Goal: Task Accomplishment & Management: Use online tool/utility

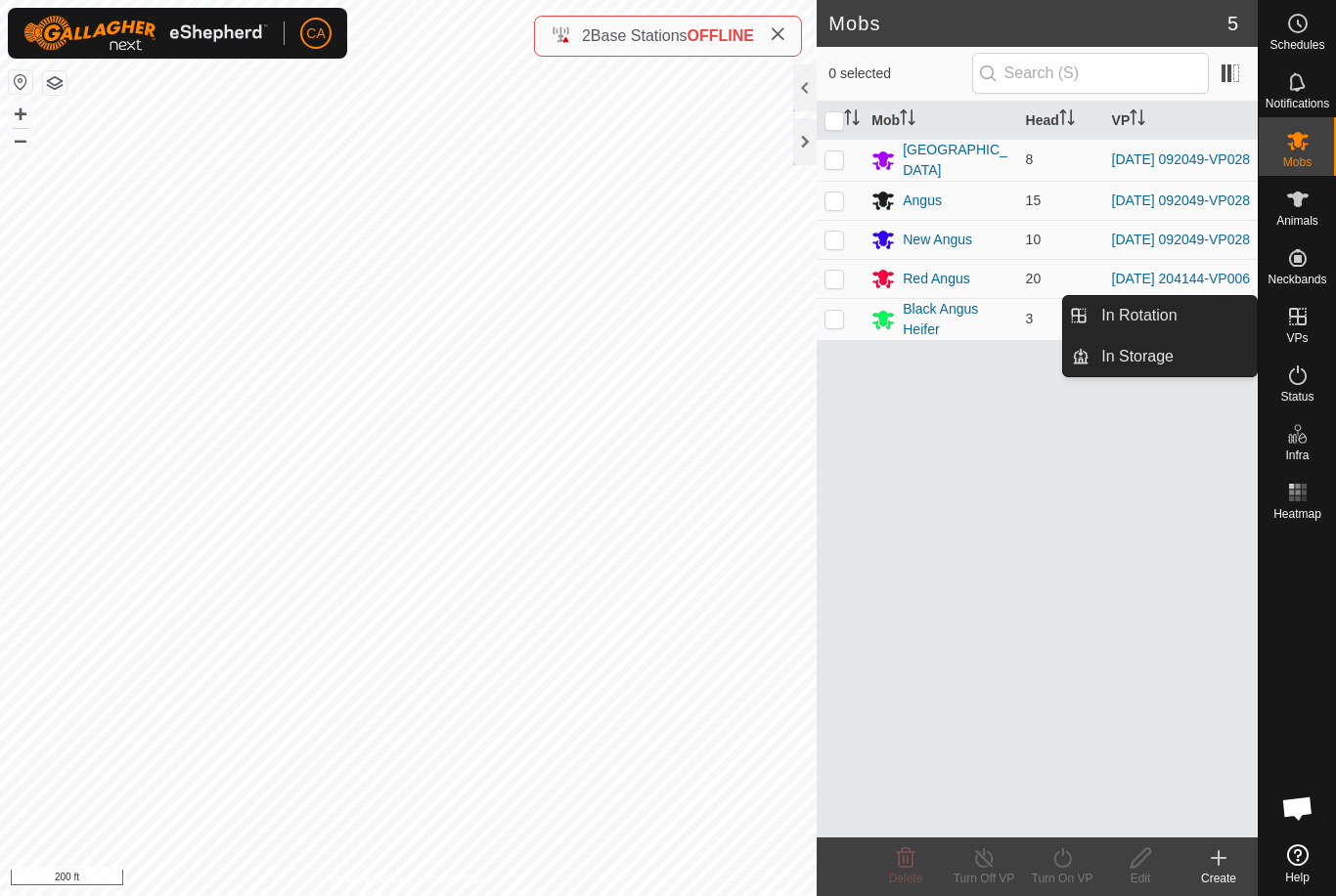
click at [1178, 320] on link "In Rotation" at bounding box center [1173, 316] width 167 height 39
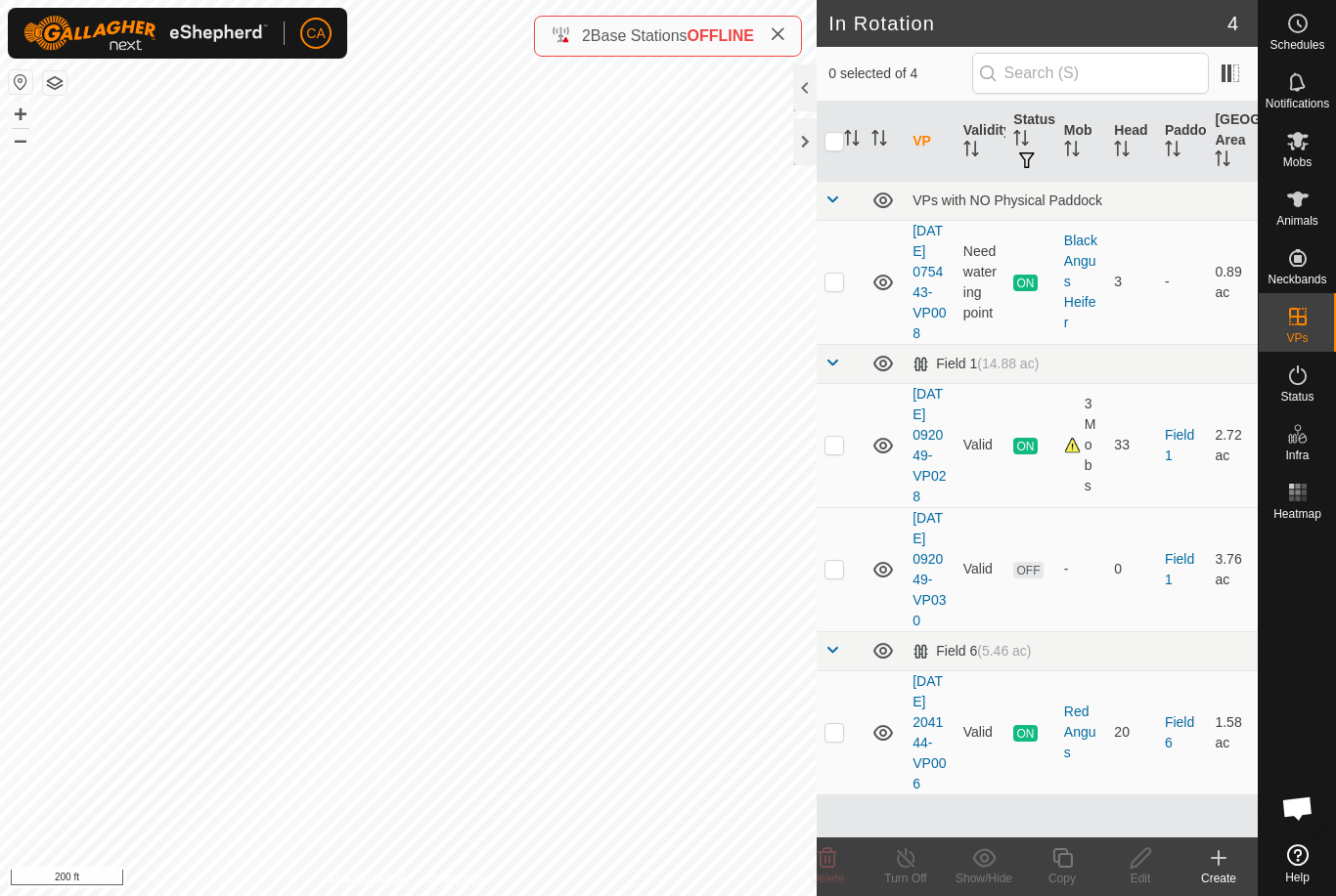
click at [835, 577] on p-checkbox at bounding box center [834, 569] width 20 height 16
click at [840, 868] on delete-svg-icon at bounding box center [828, 859] width 79 height 24
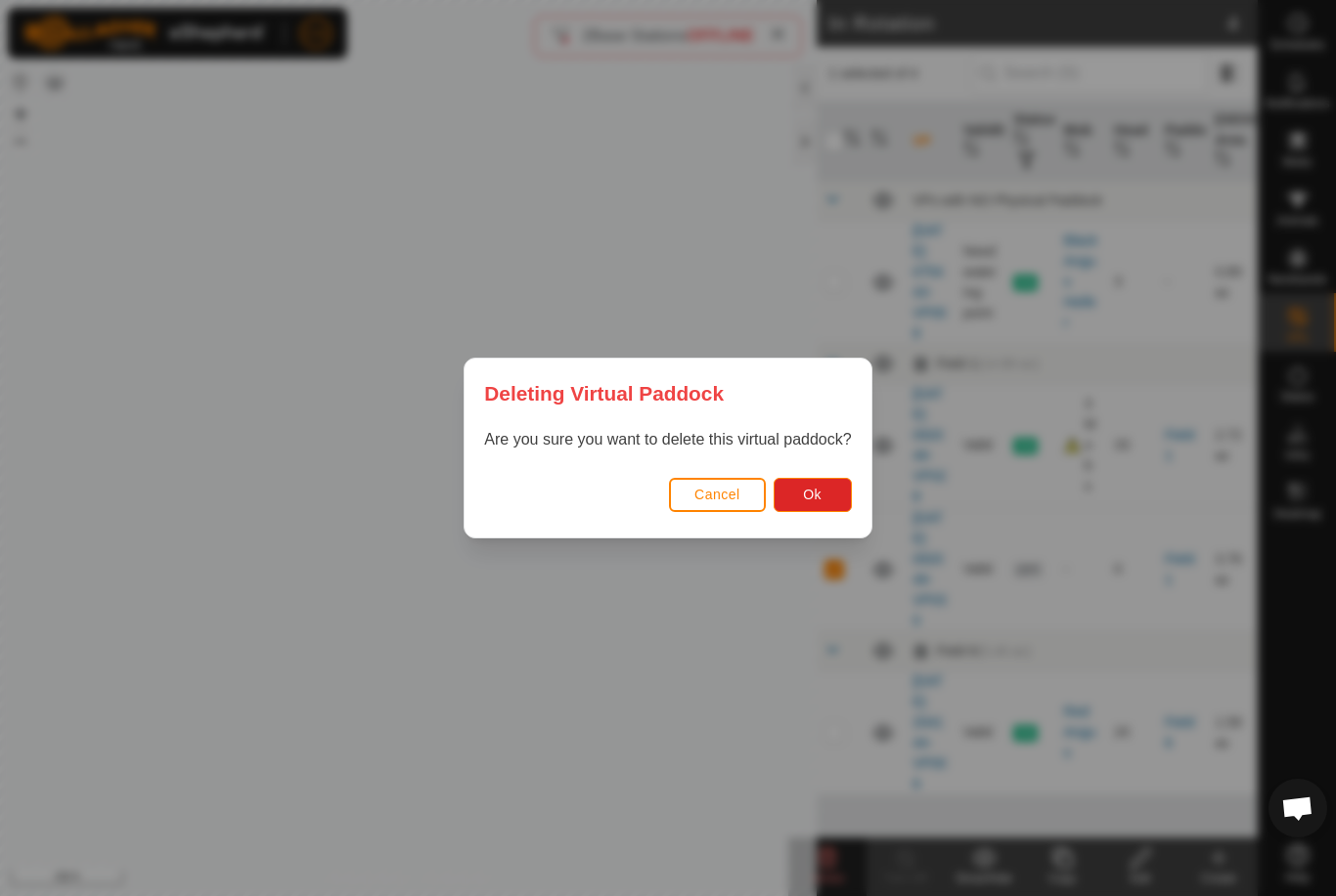
click at [833, 501] on button "Ok" at bounding box center [813, 495] width 79 height 34
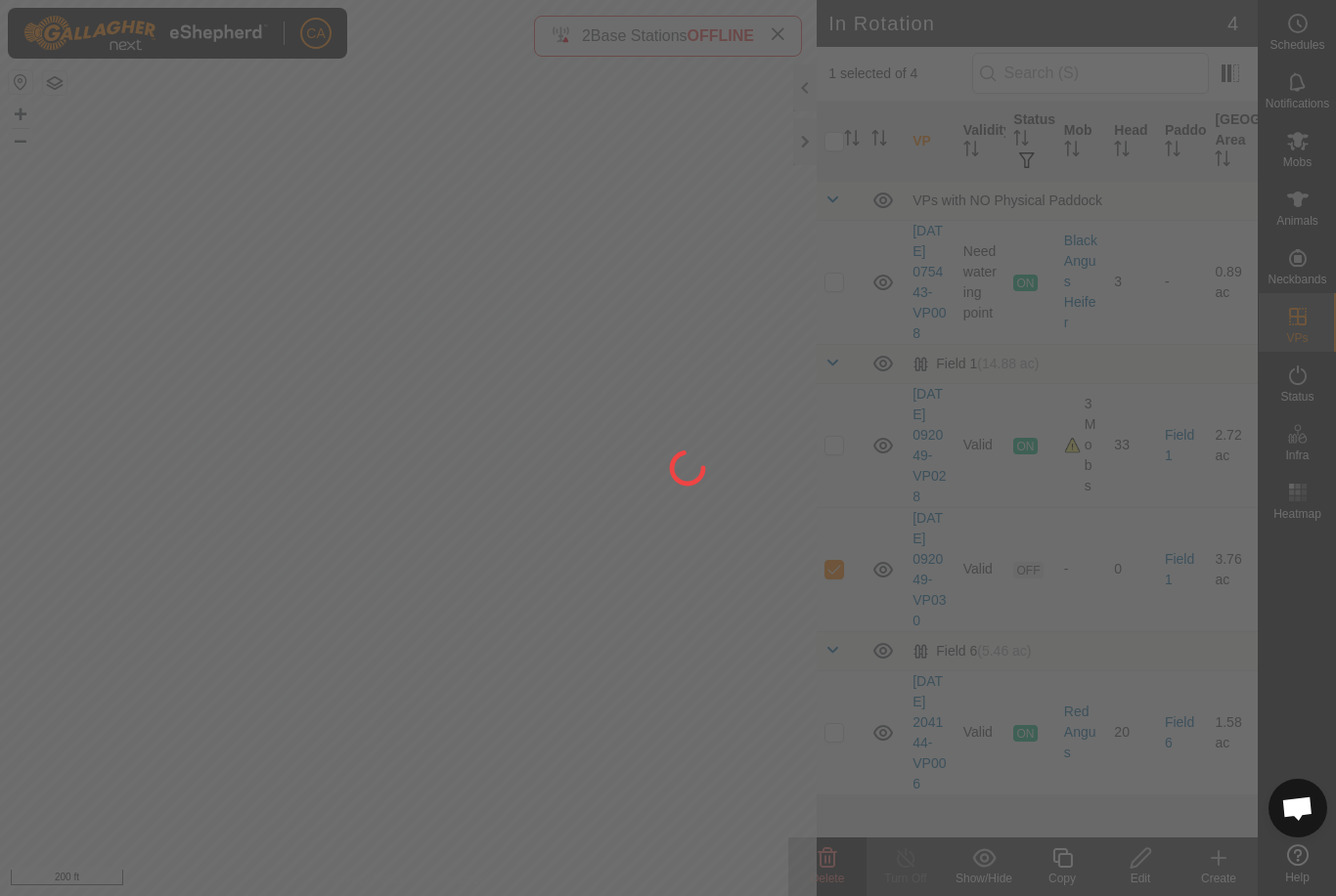
checkbox input "false"
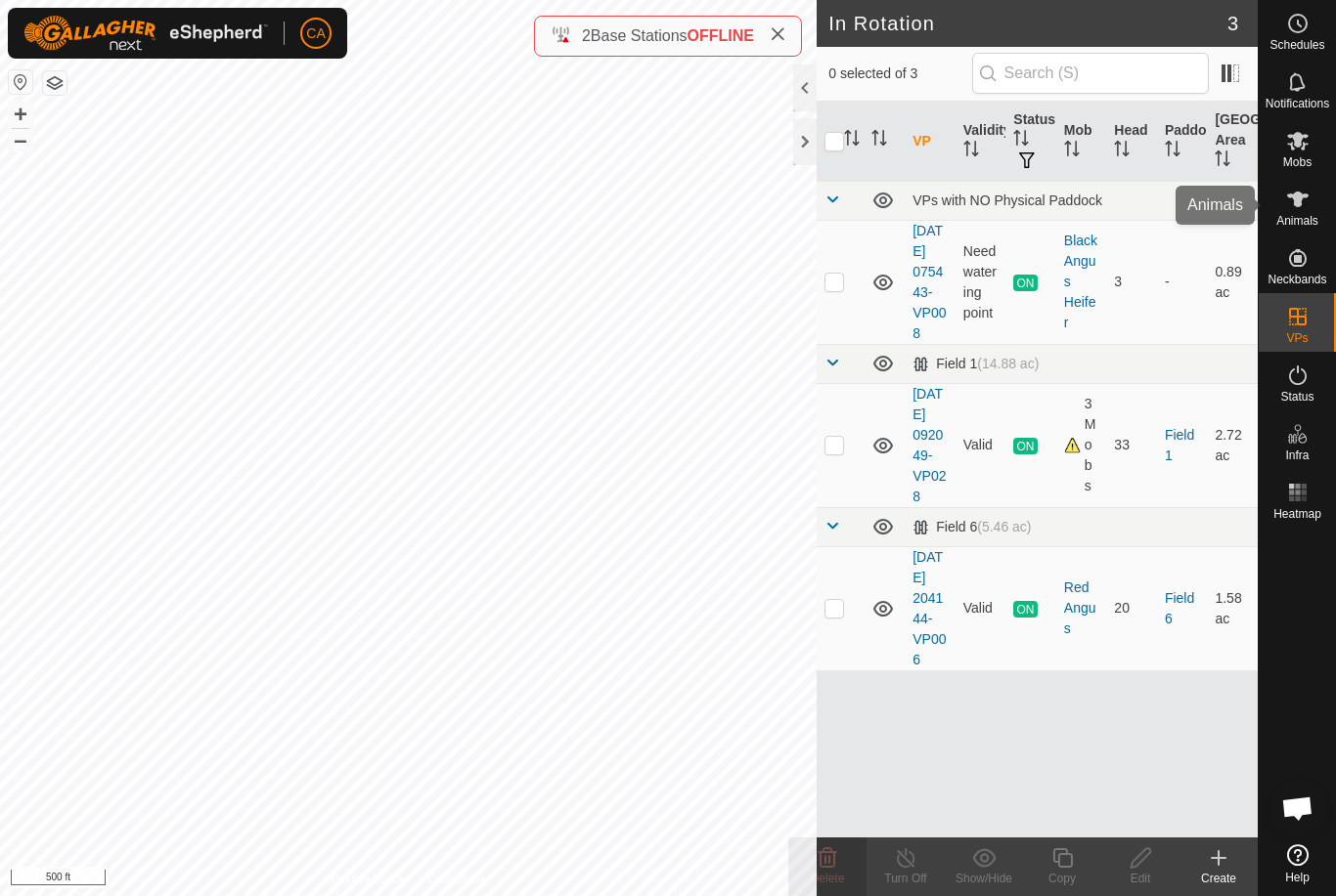
click at [1306, 209] on icon at bounding box center [1298, 199] width 24 height 24
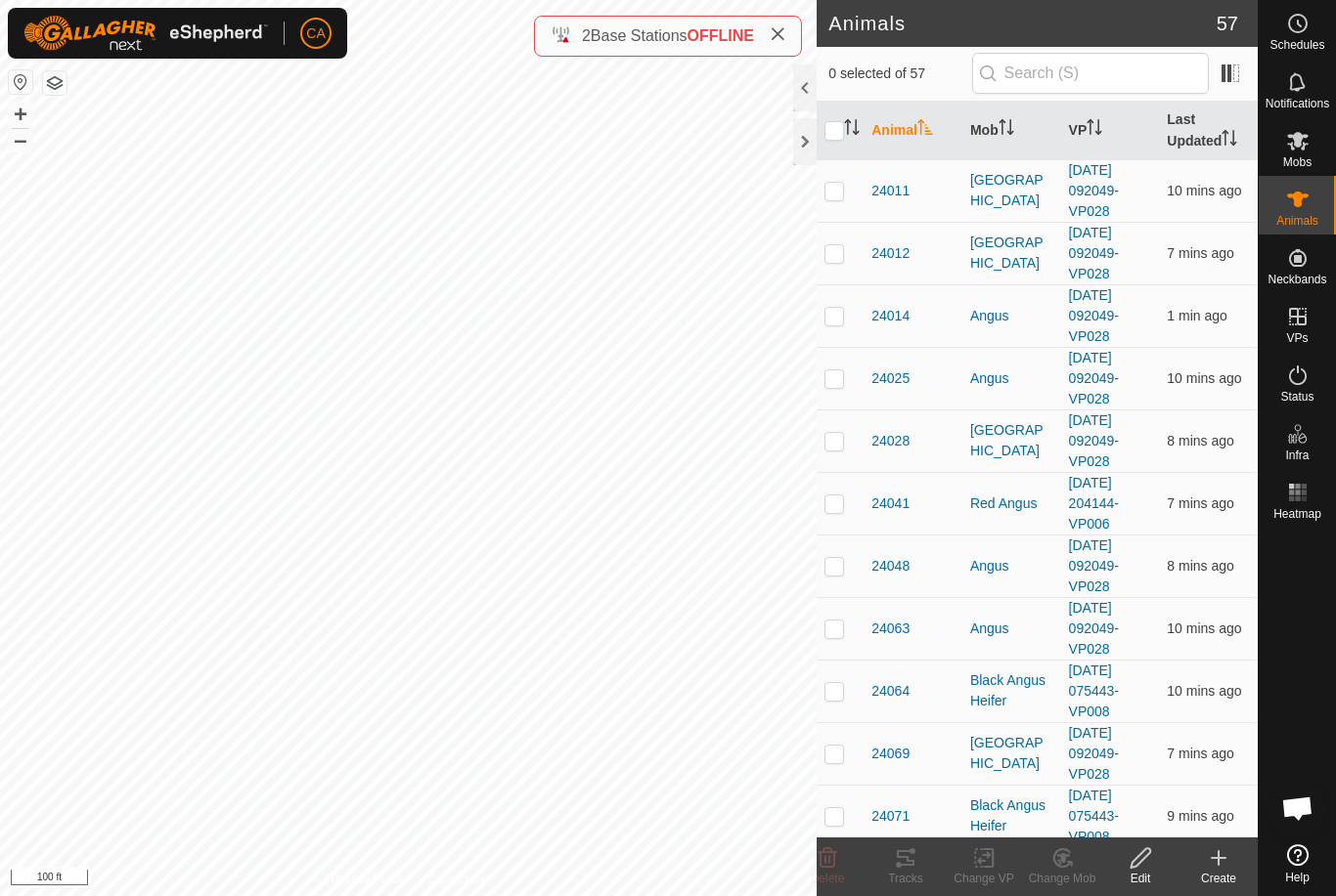
click at [999, 121] on th "Mob" at bounding box center [1011, 132] width 99 height 59
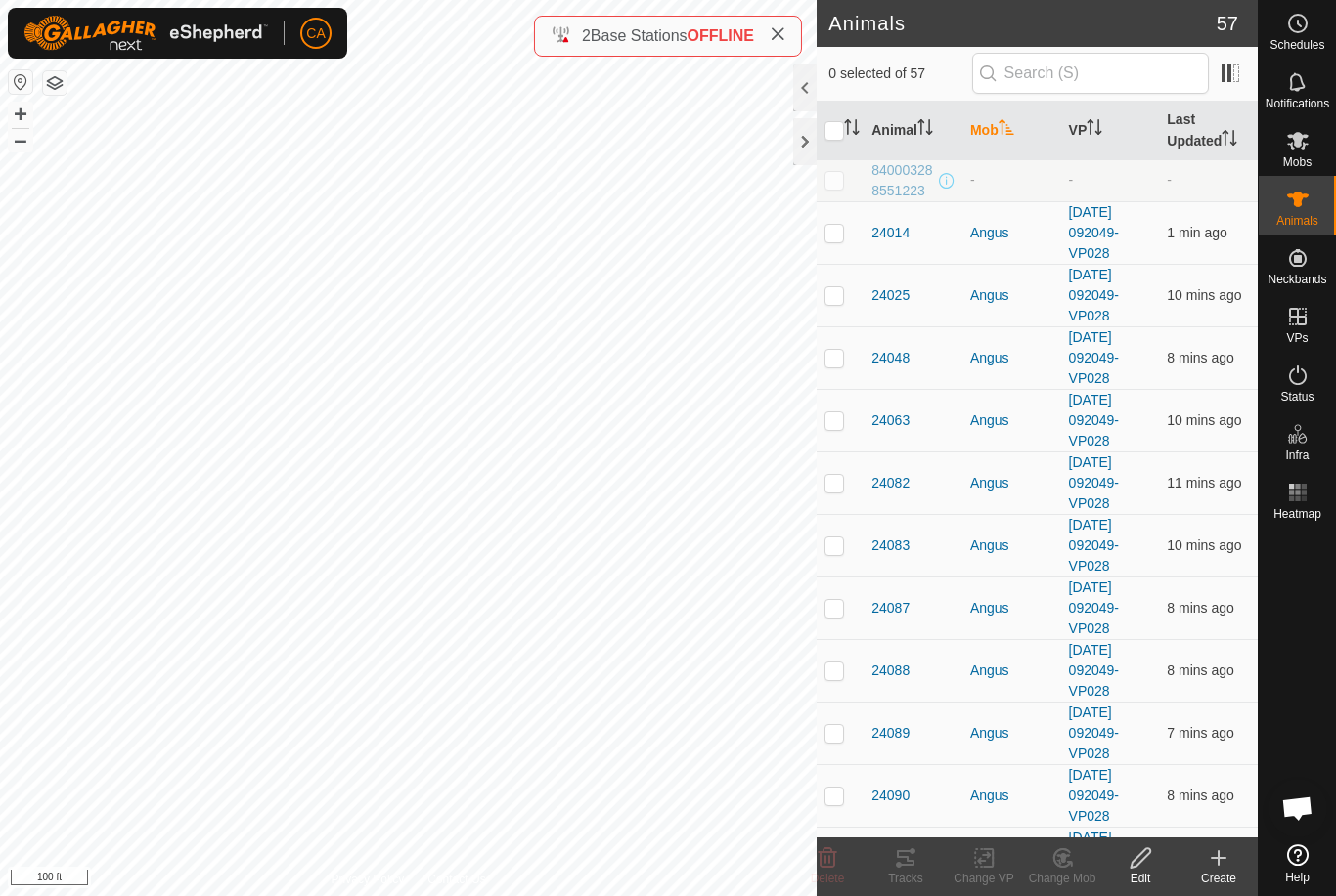
click at [845, 232] on td at bounding box center [840, 233] width 47 height 63
checkbox input "true"
click at [845, 291] on td at bounding box center [840, 295] width 47 height 63
checkbox input "true"
click at [840, 362] on p-checkbox at bounding box center [834, 358] width 20 height 16
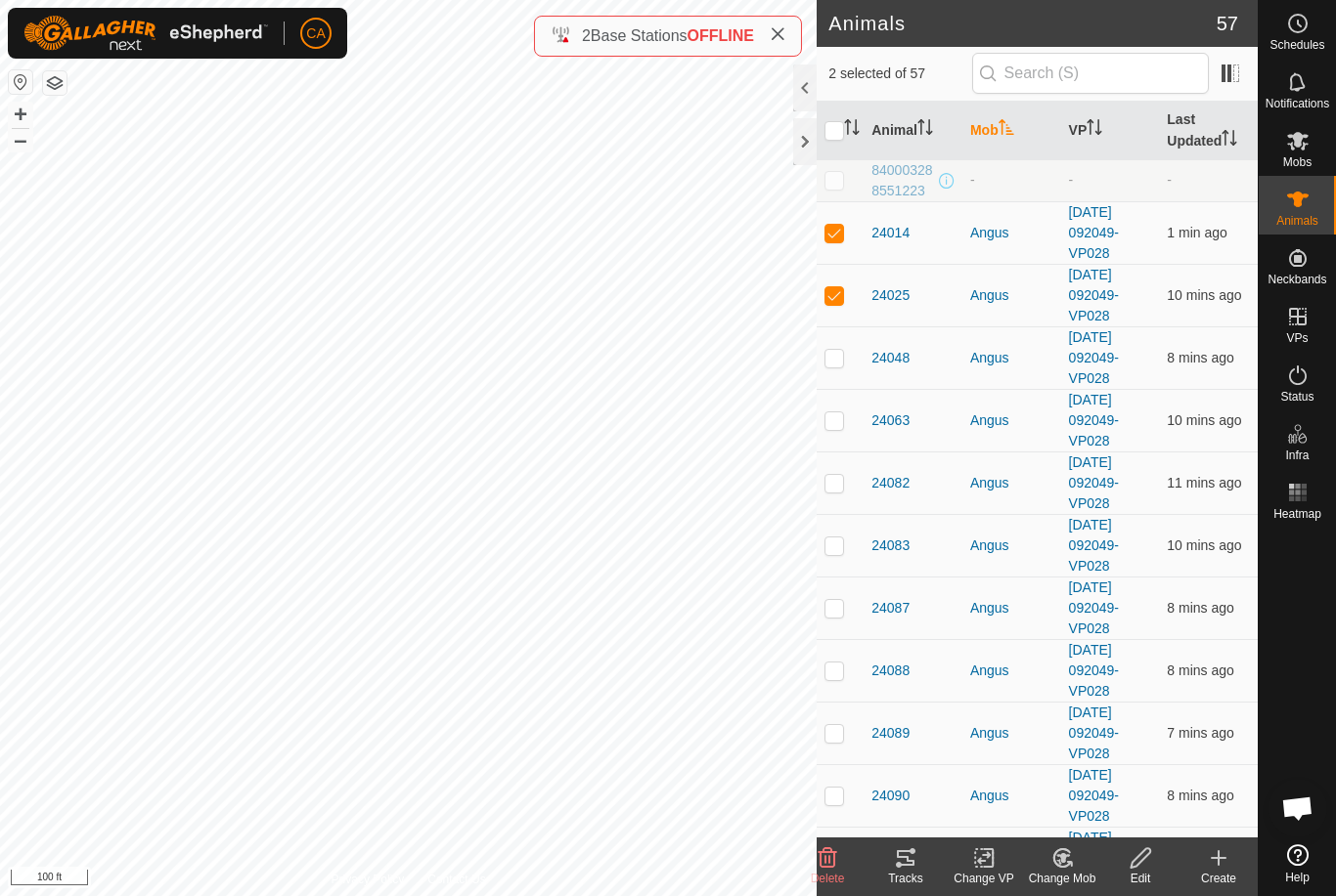
checkbox input "true"
click at [854, 418] on td at bounding box center [840, 420] width 47 height 63
checkbox input "true"
click at [854, 497] on td at bounding box center [840, 483] width 47 height 63
checkbox input "true"
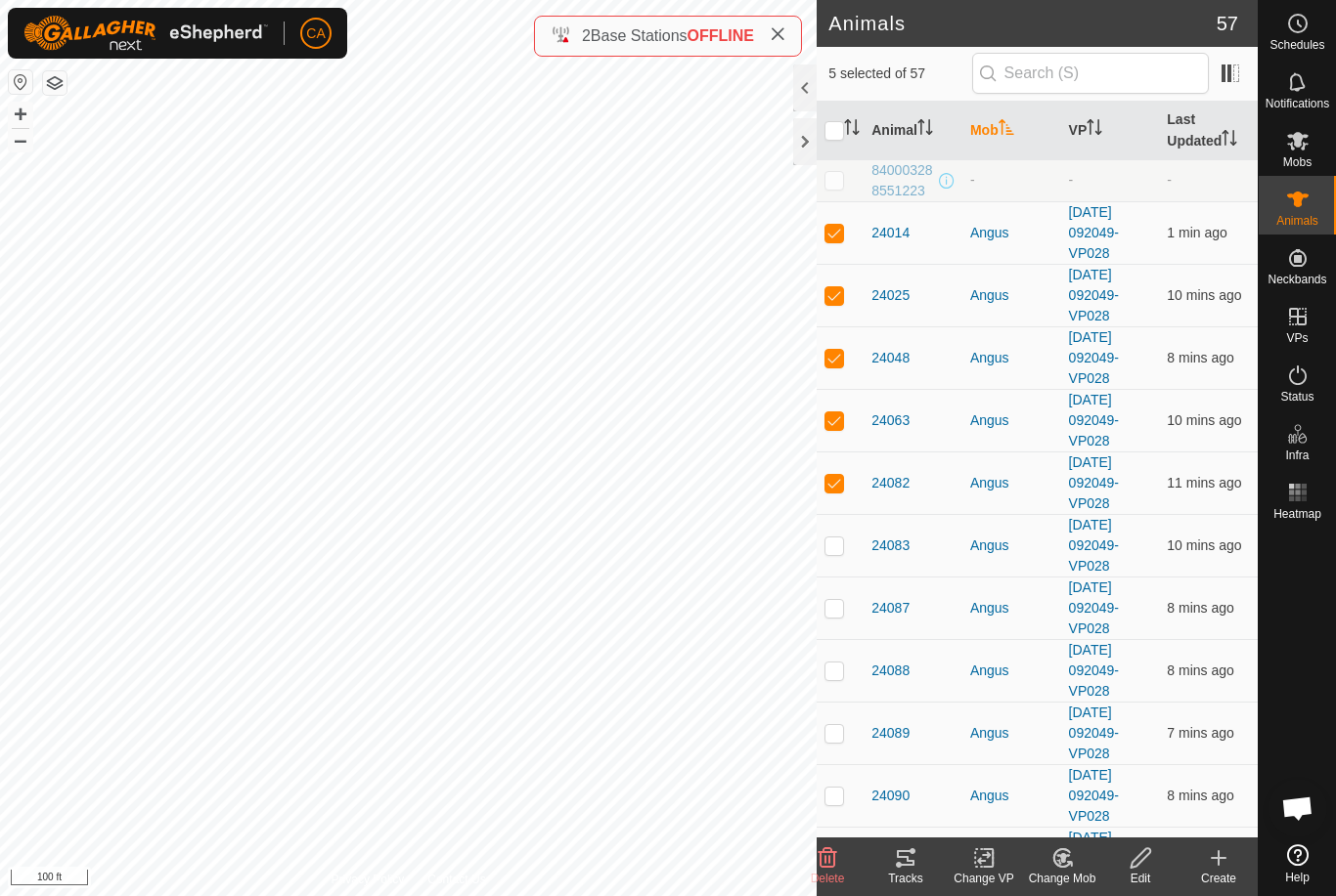
click at [846, 553] on td at bounding box center [840, 546] width 47 height 63
checkbox input "true"
click at [842, 606] on p-checkbox at bounding box center [834, 608] width 20 height 16
checkbox input "true"
click at [838, 685] on td at bounding box center [840, 670] width 47 height 63
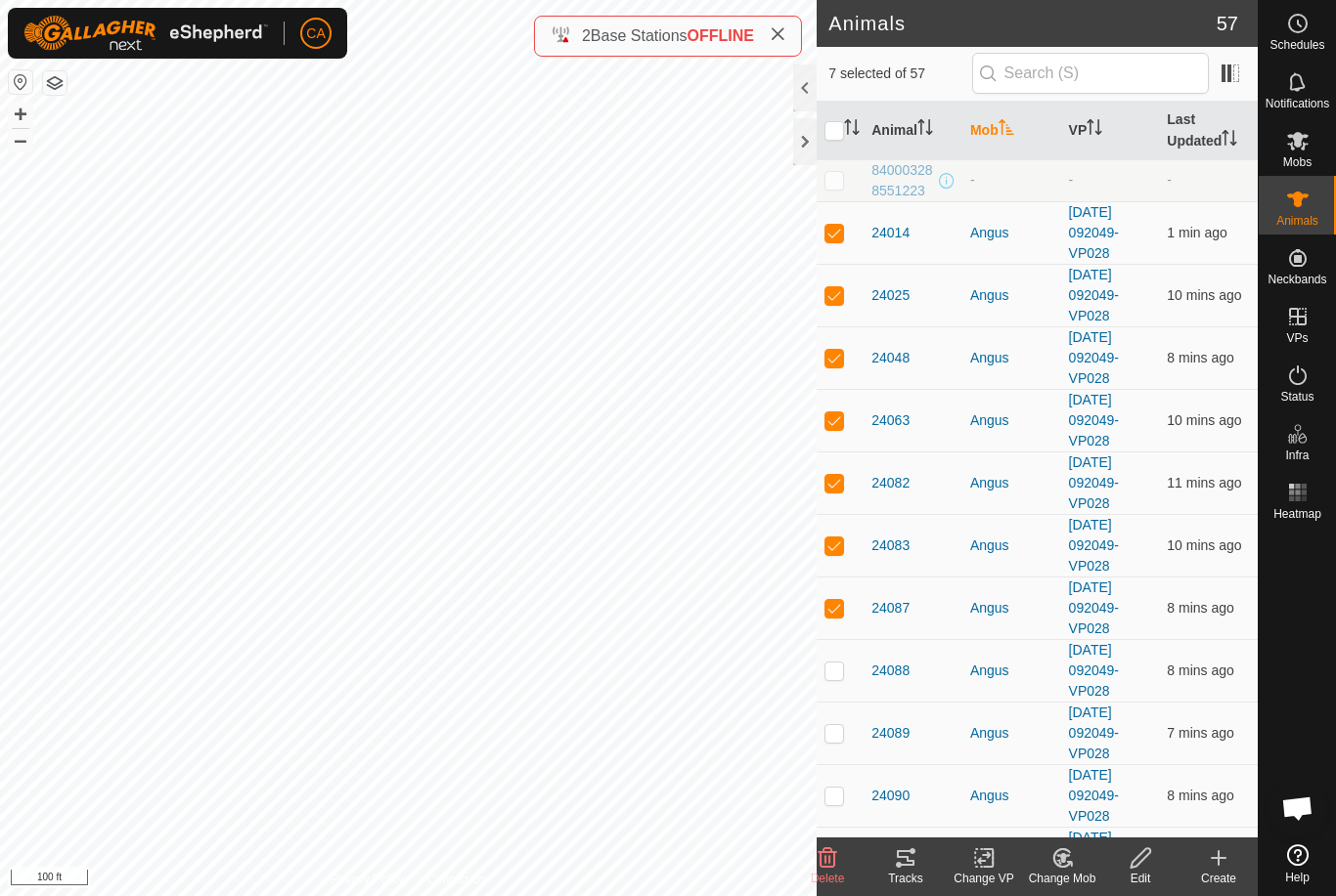
checkbox input "true"
click at [832, 728] on p-checkbox at bounding box center [834, 733] width 20 height 16
checkbox input "true"
click at [830, 798] on p-checkbox at bounding box center [834, 796] width 20 height 16
checkbox input "true"
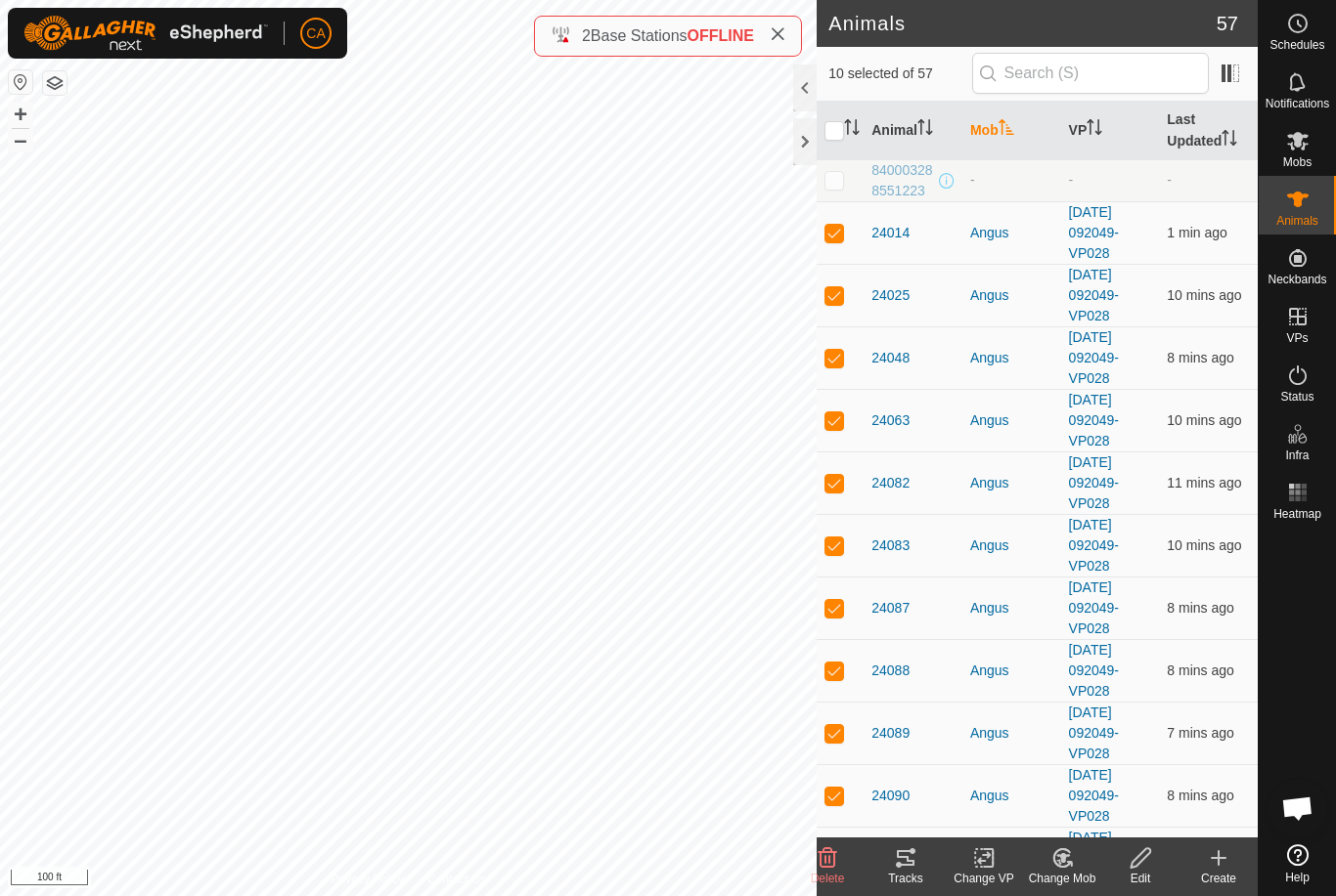
click at [921, 863] on tracks-svg-icon at bounding box center [905, 859] width 79 height 24
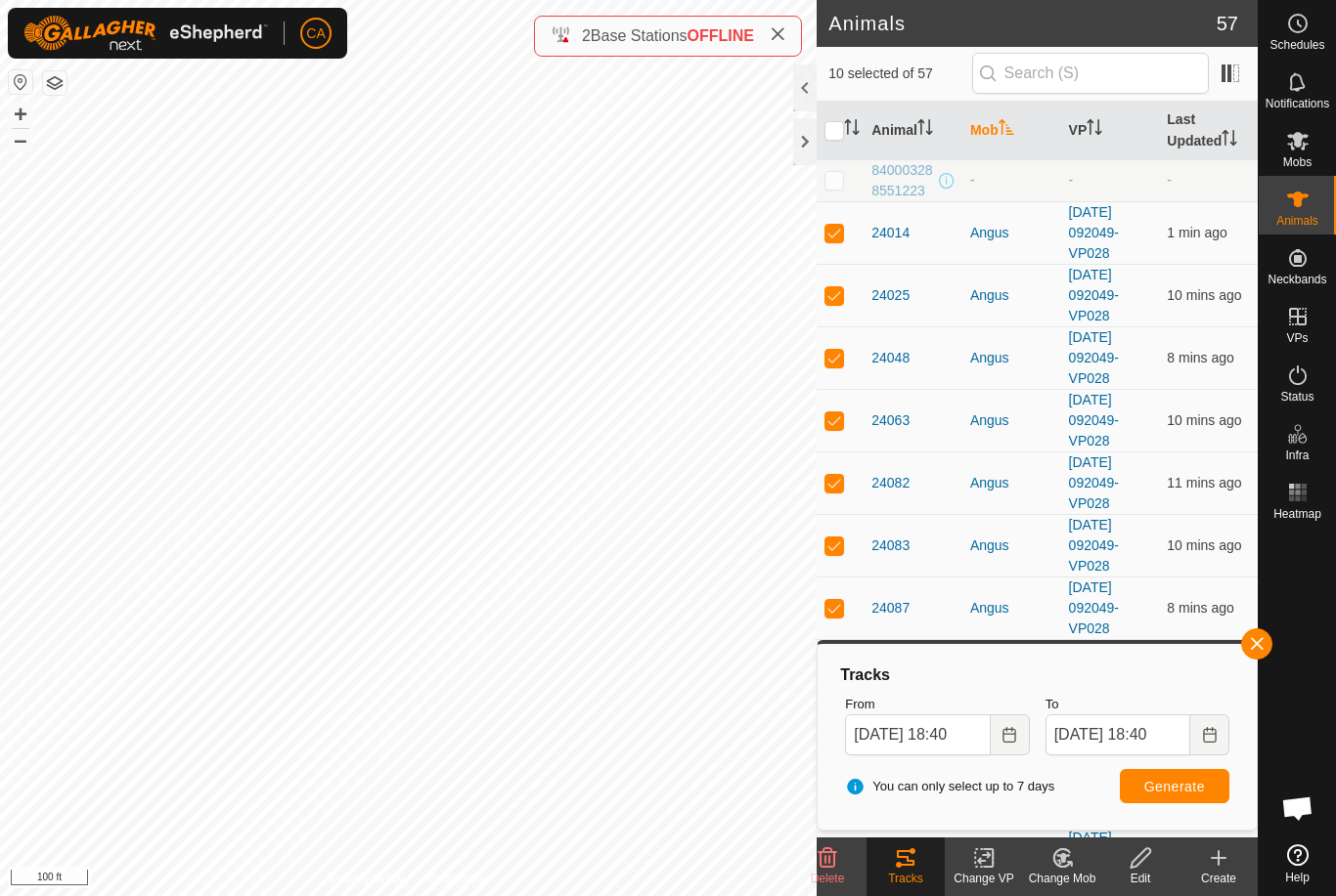
click at [836, 133] on input "checkbox" at bounding box center [834, 132] width 20 height 20
checkbox input "true"
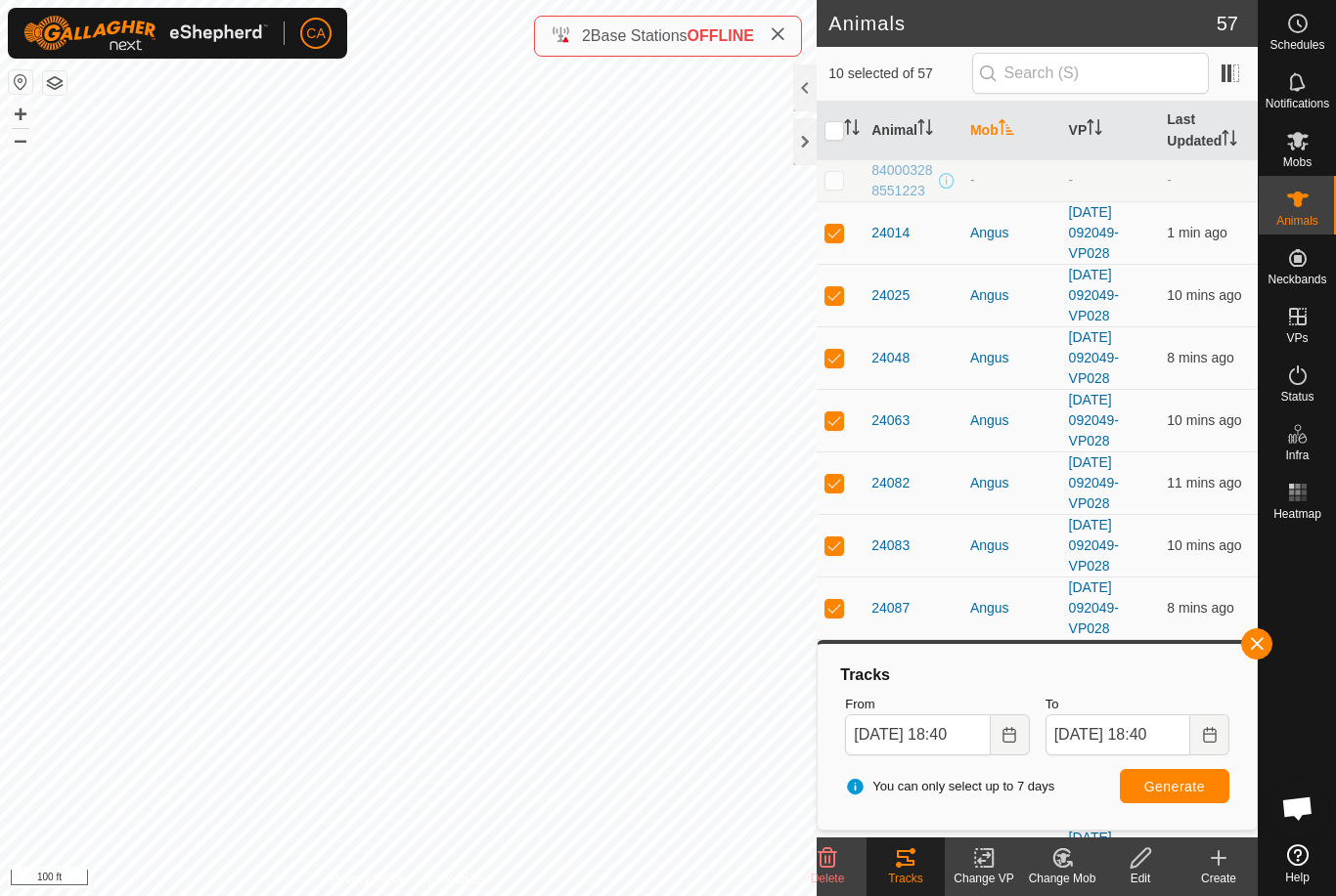
checkbox input "true"
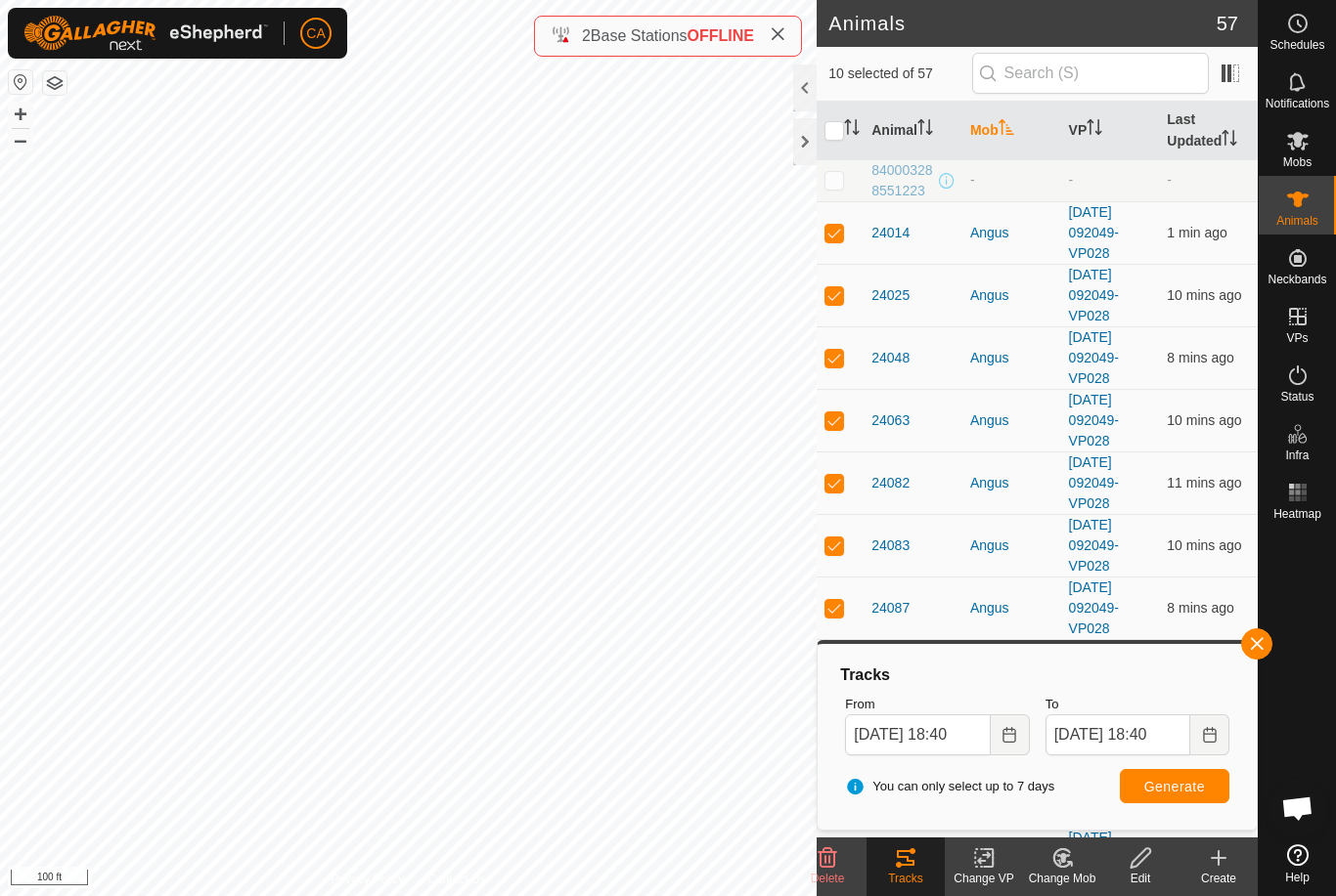
checkbox input "true"
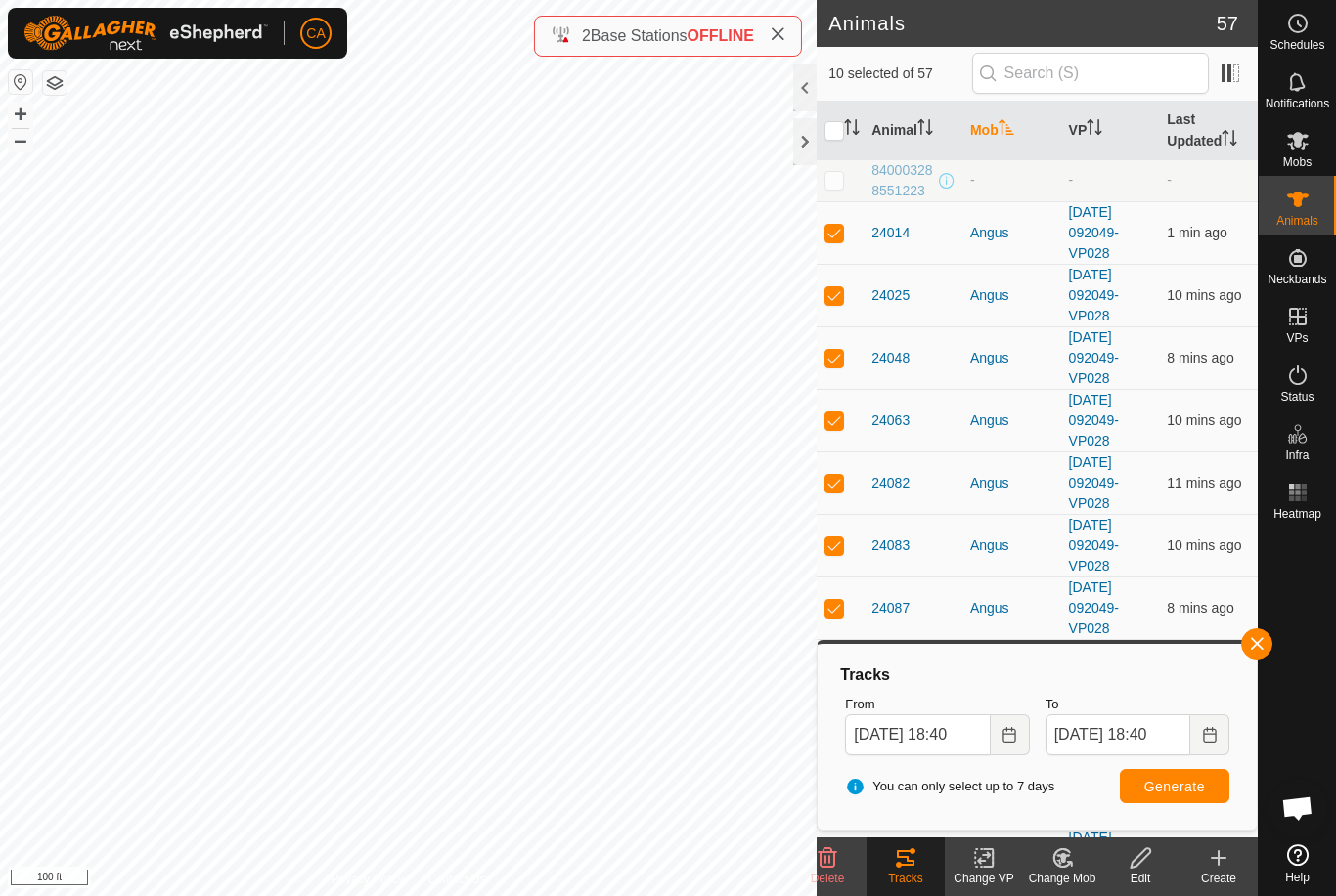
checkbox input "true"
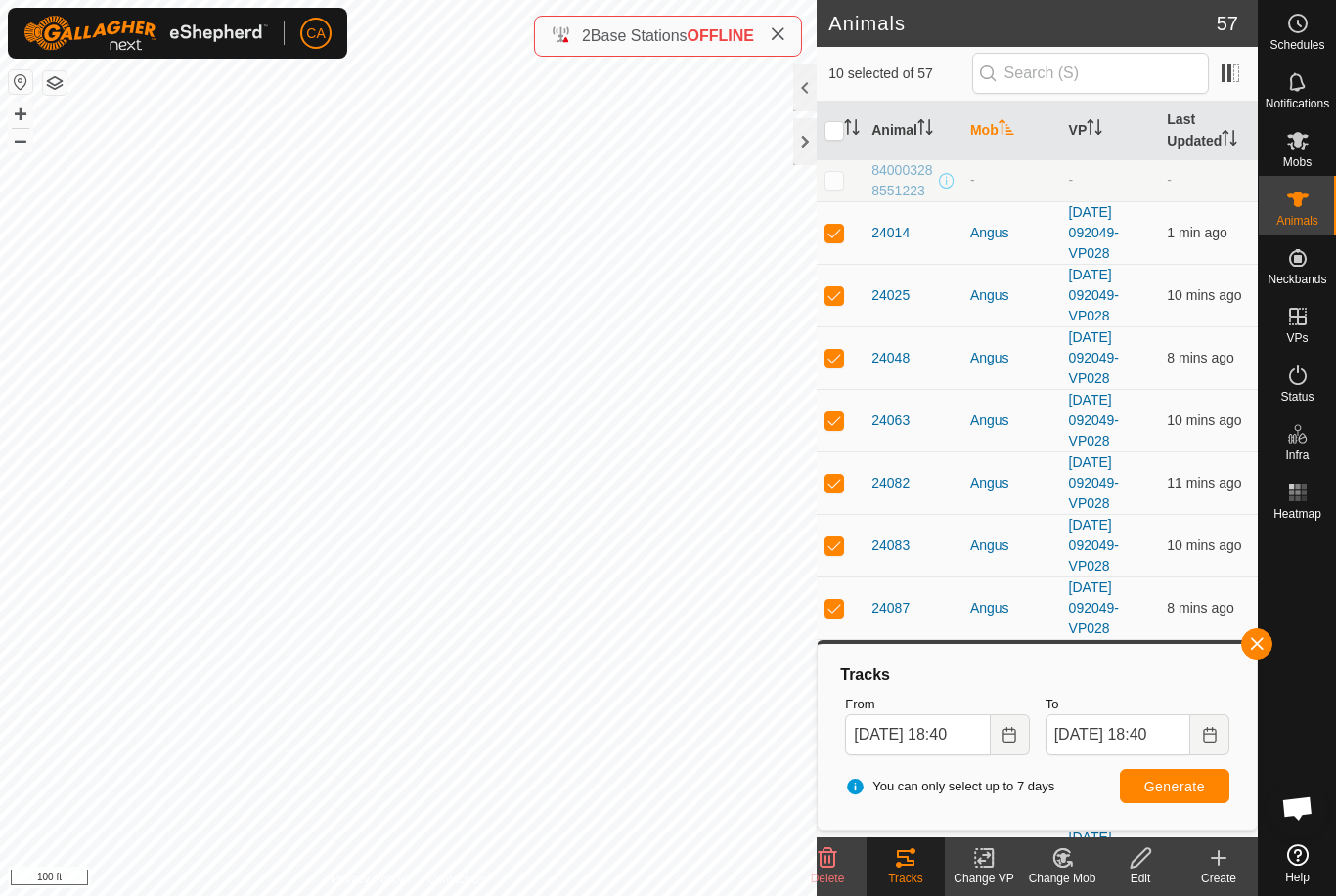
checkbox input "true"
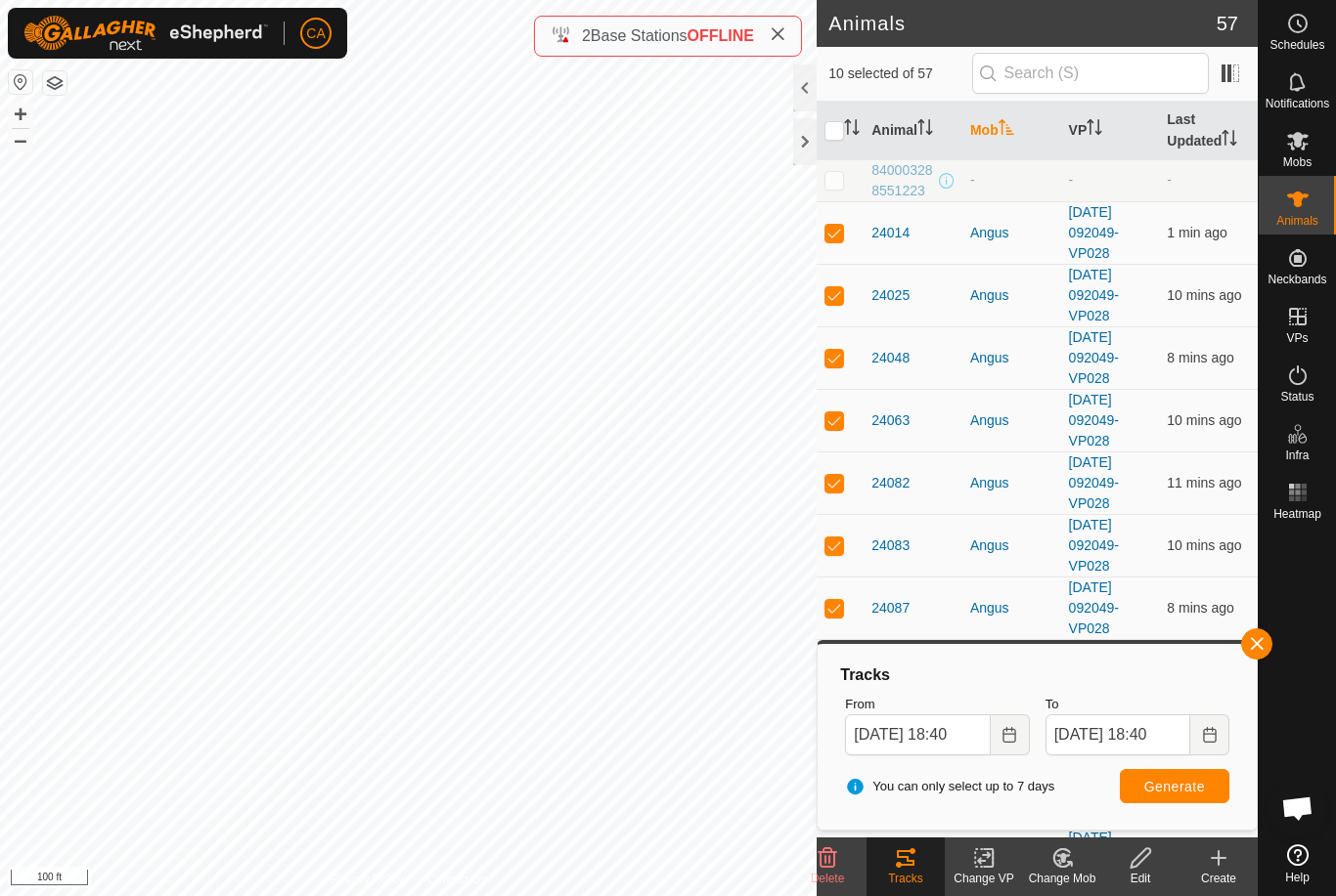
checkbox input "true"
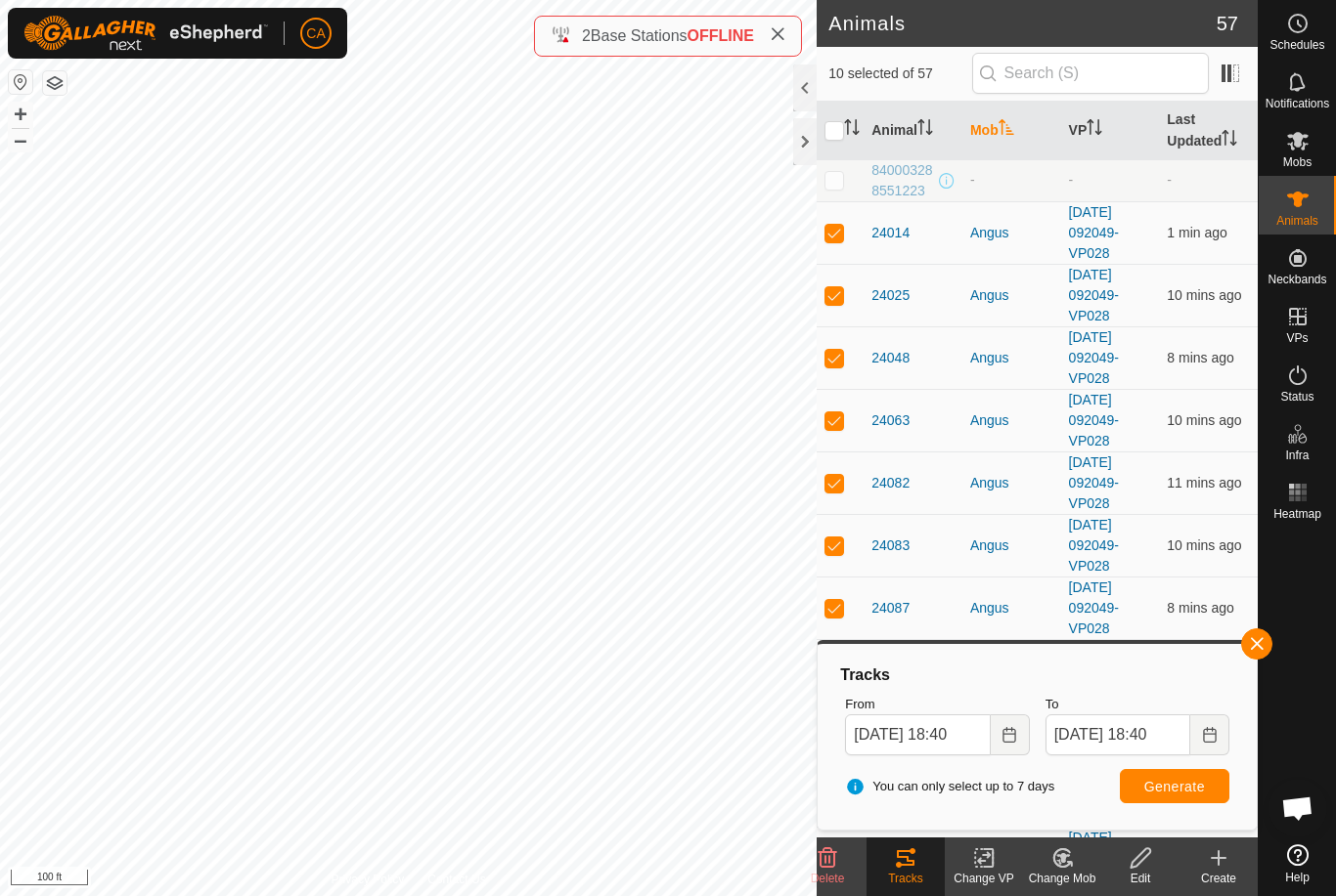
checkbox input "true"
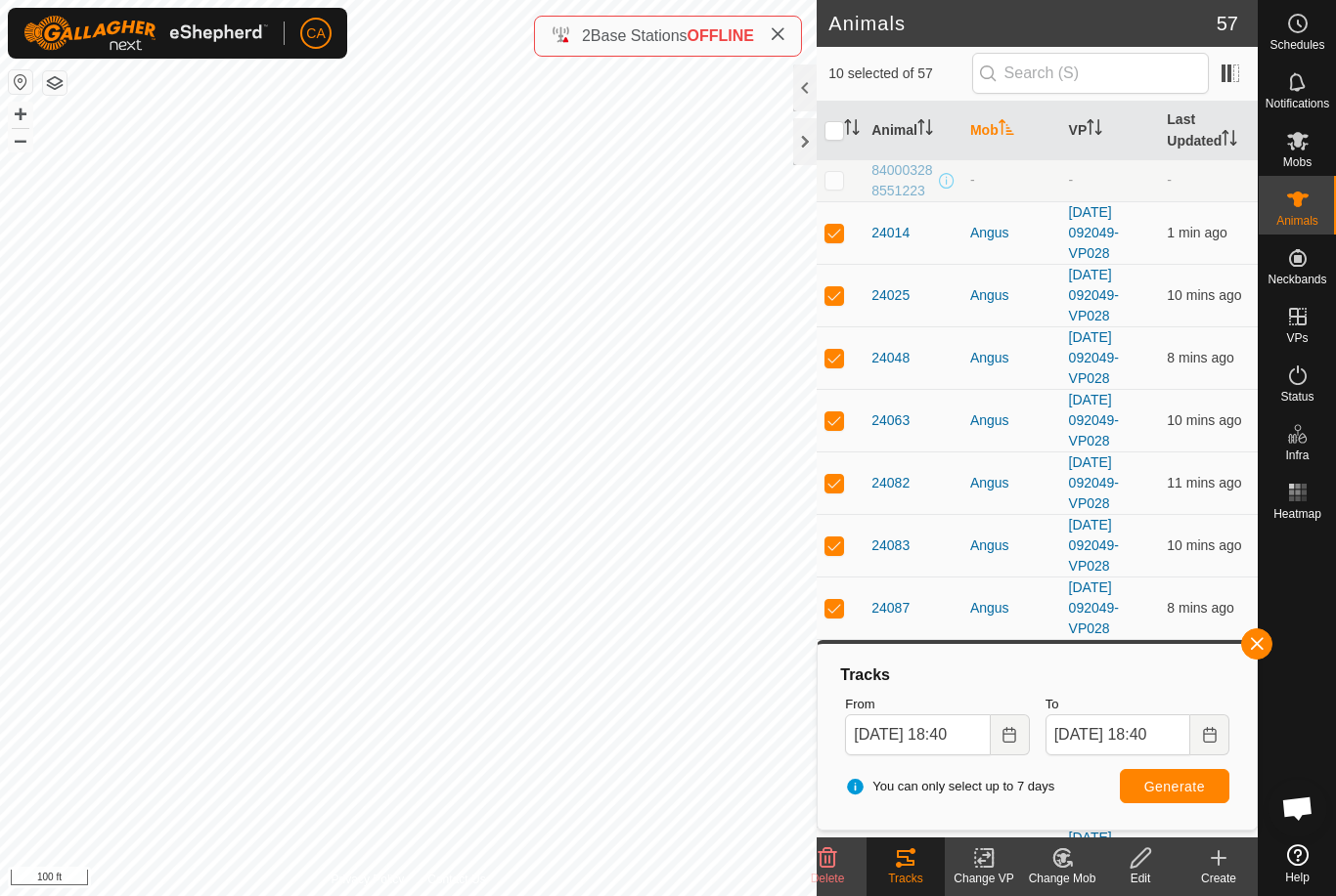
checkbox input "true"
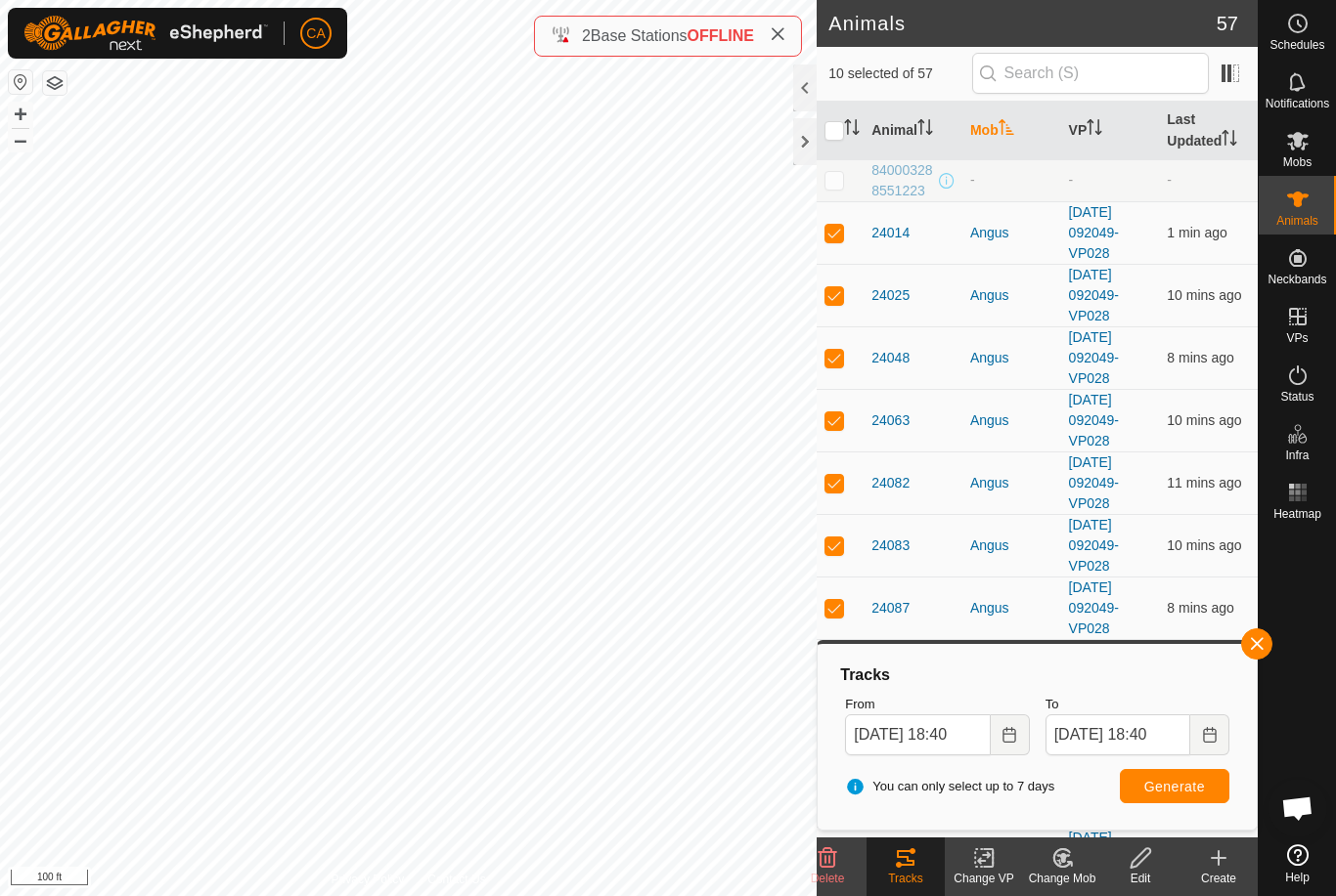
checkbox input "true"
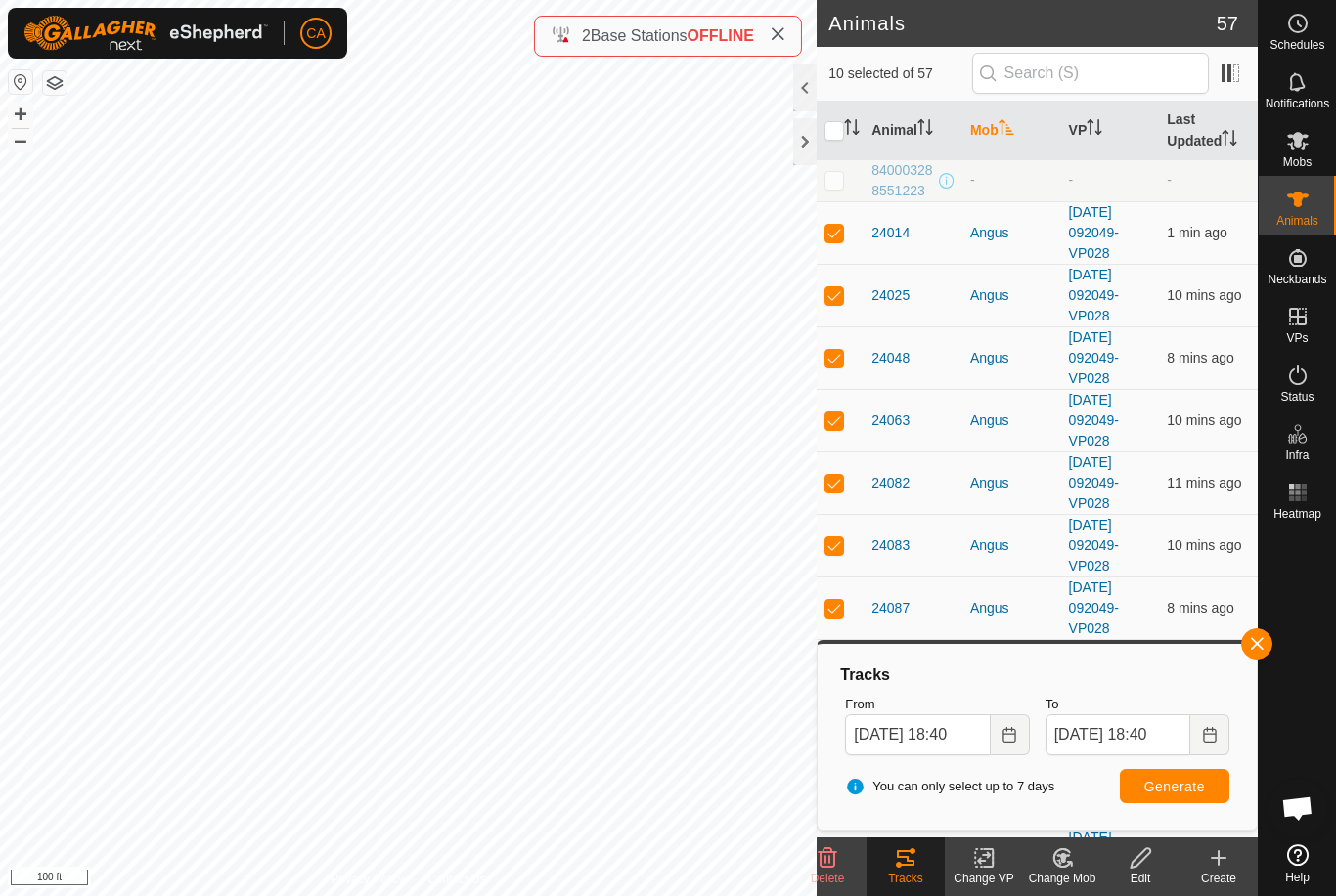
checkbox input "true"
click at [830, 131] on input "checkbox" at bounding box center [834, 132] width 20 height 20
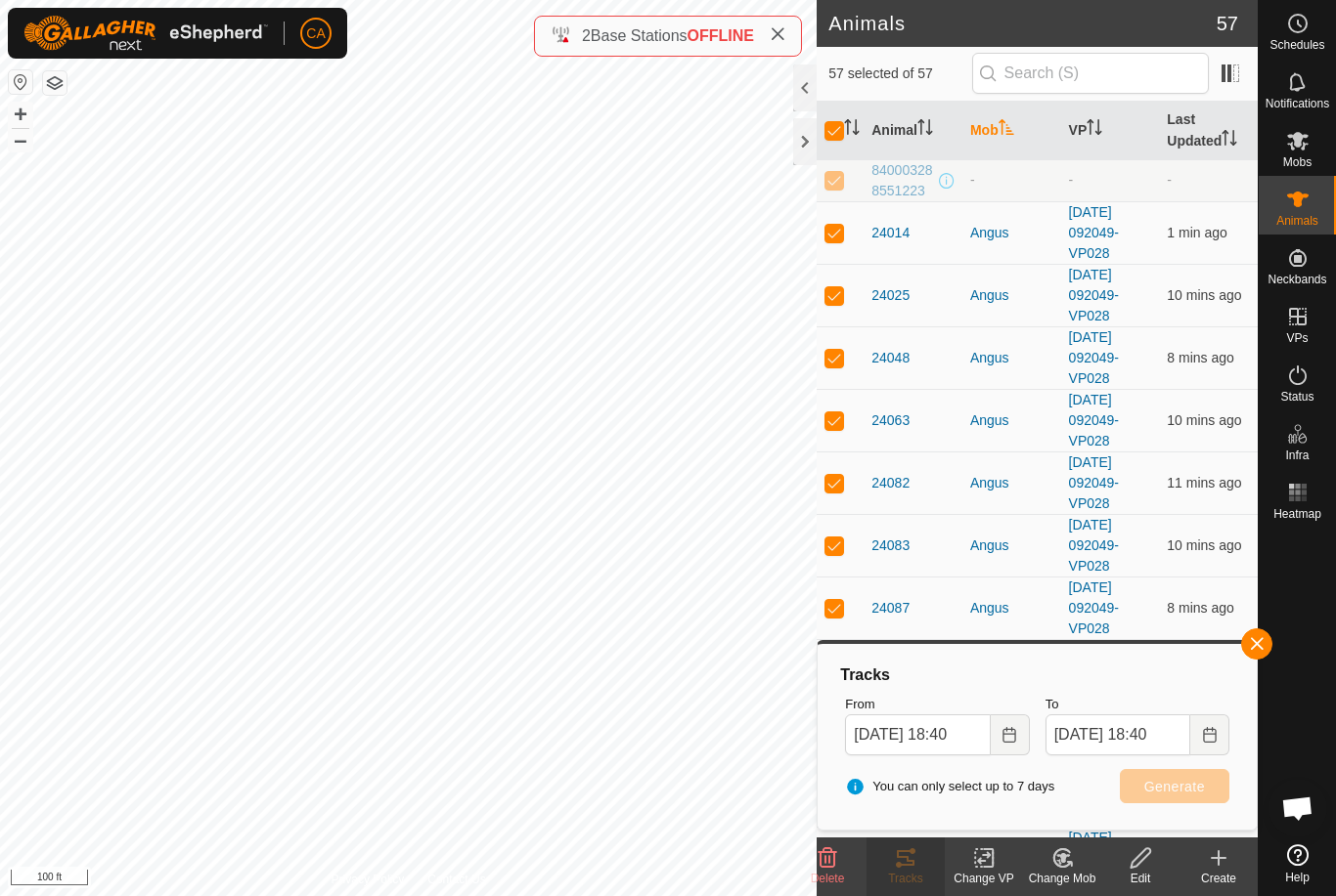
checkbox input "false"
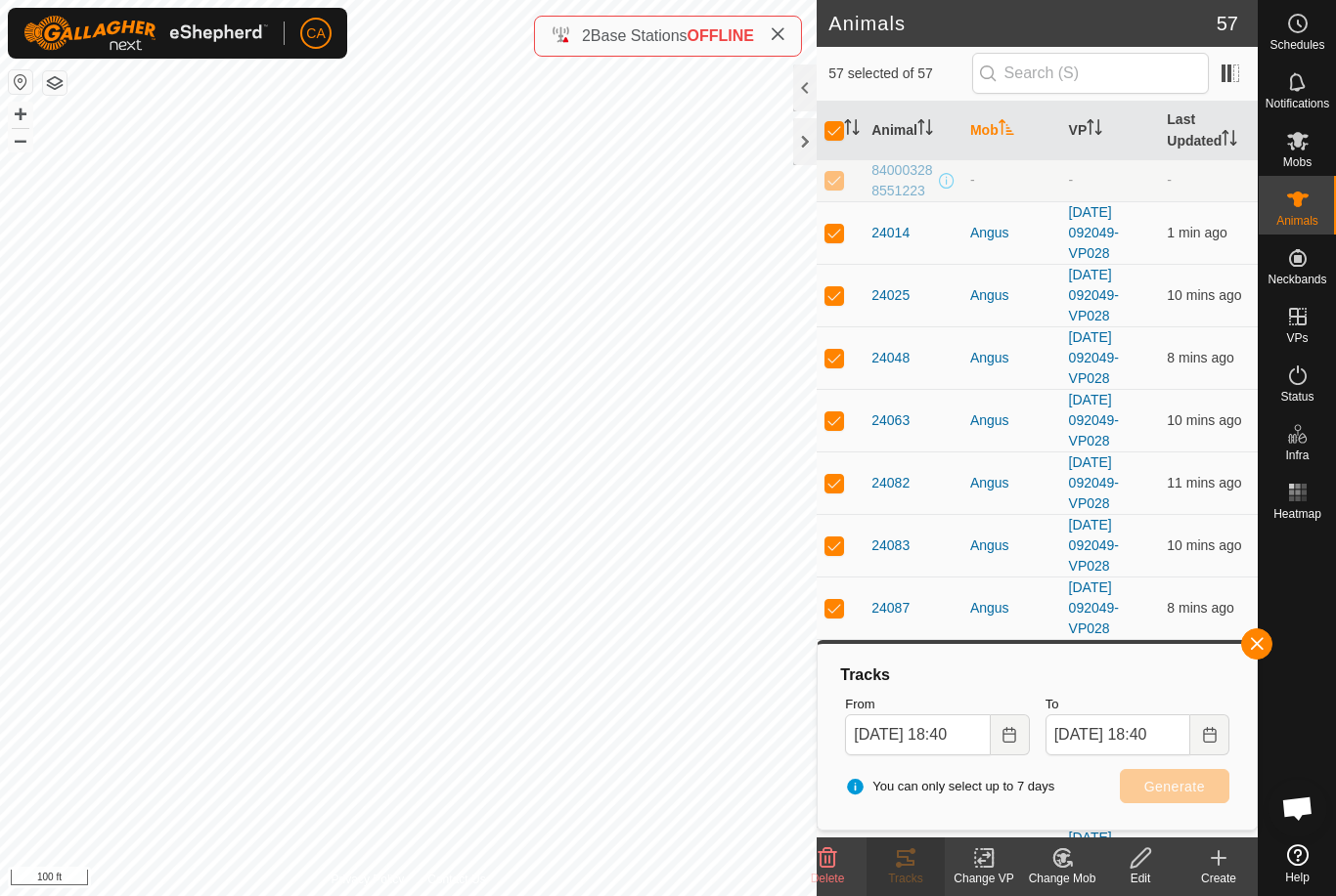
checkbox input "false"
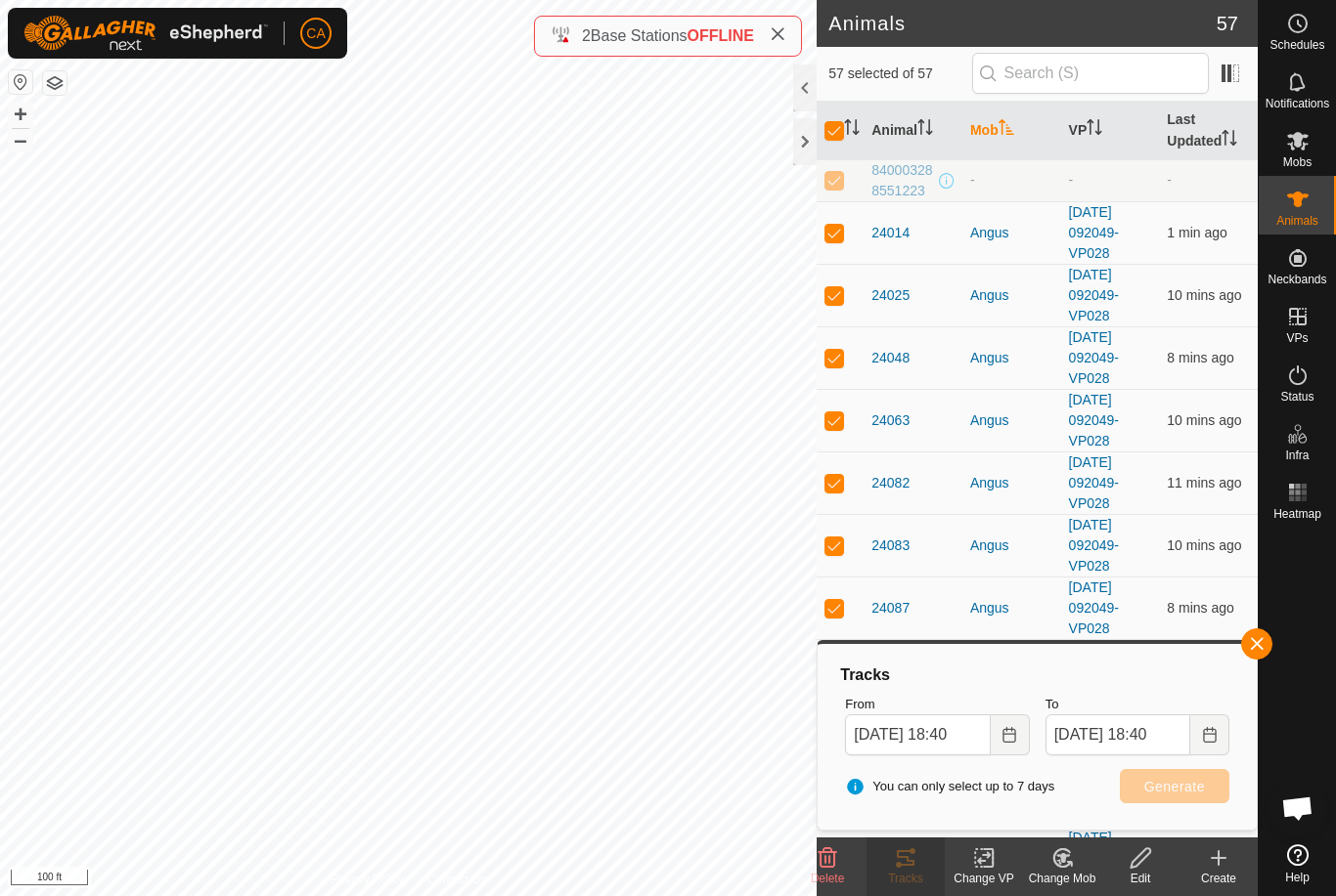
checkbox input "false"
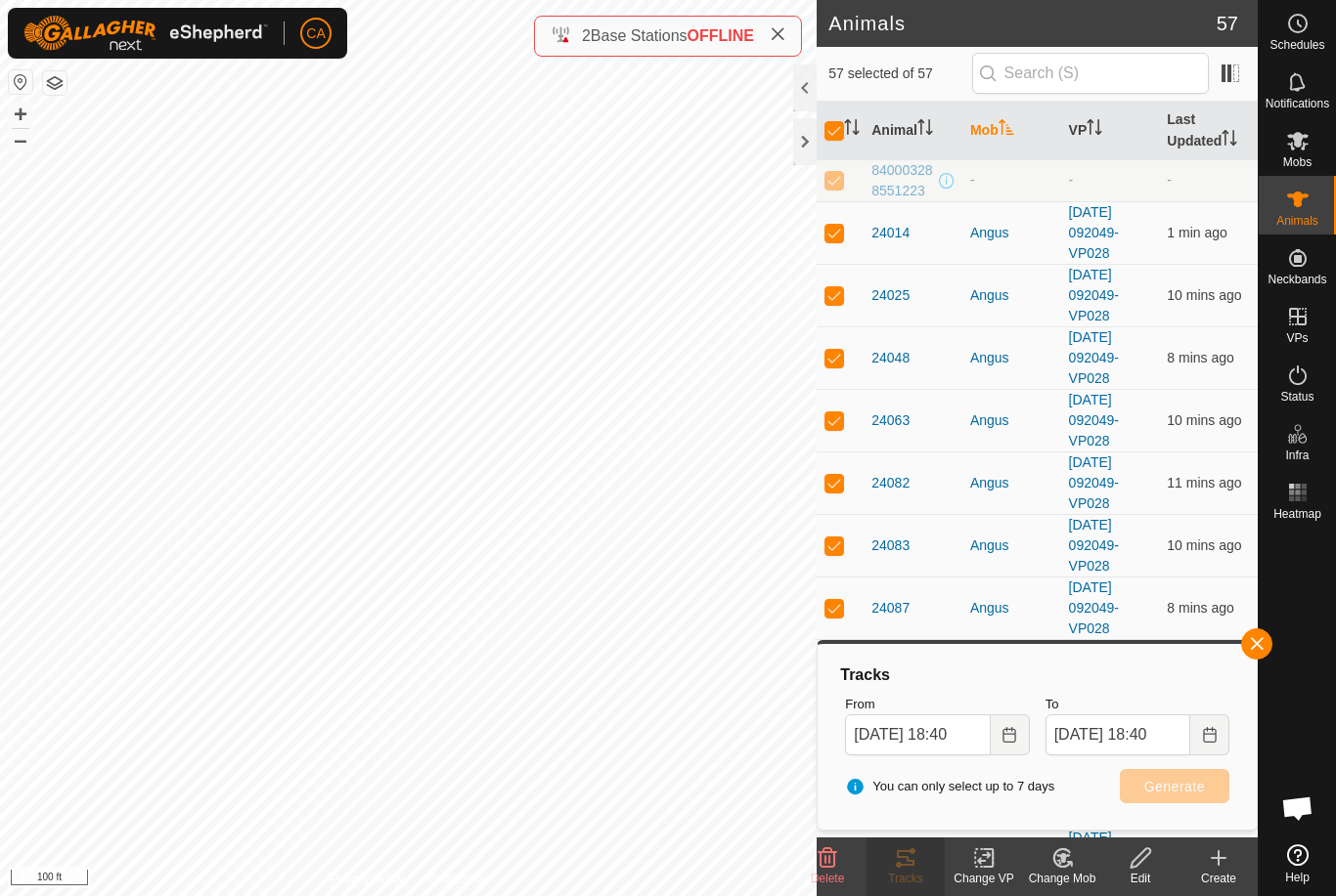
checkbox input "false"
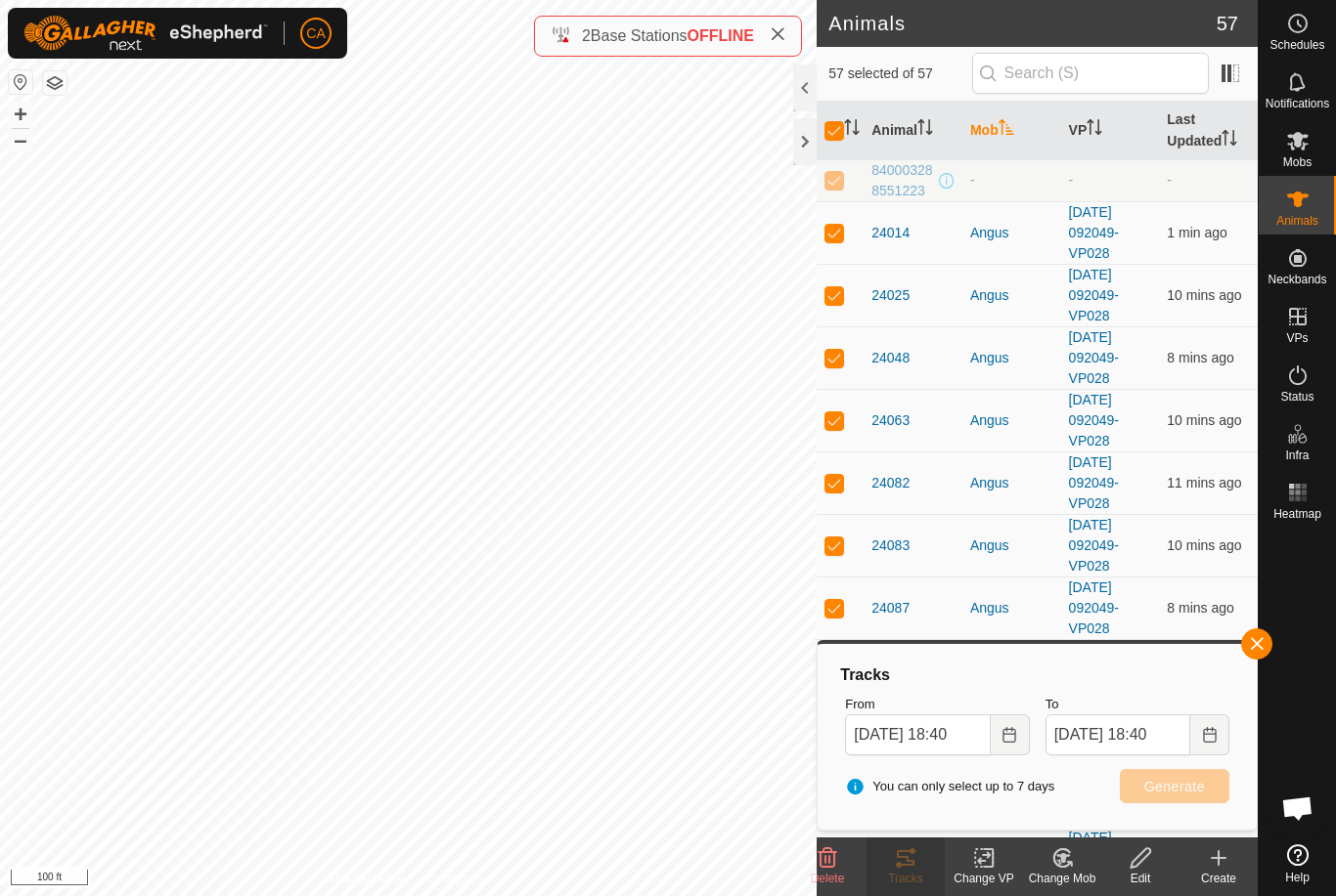
checkbox input "false"
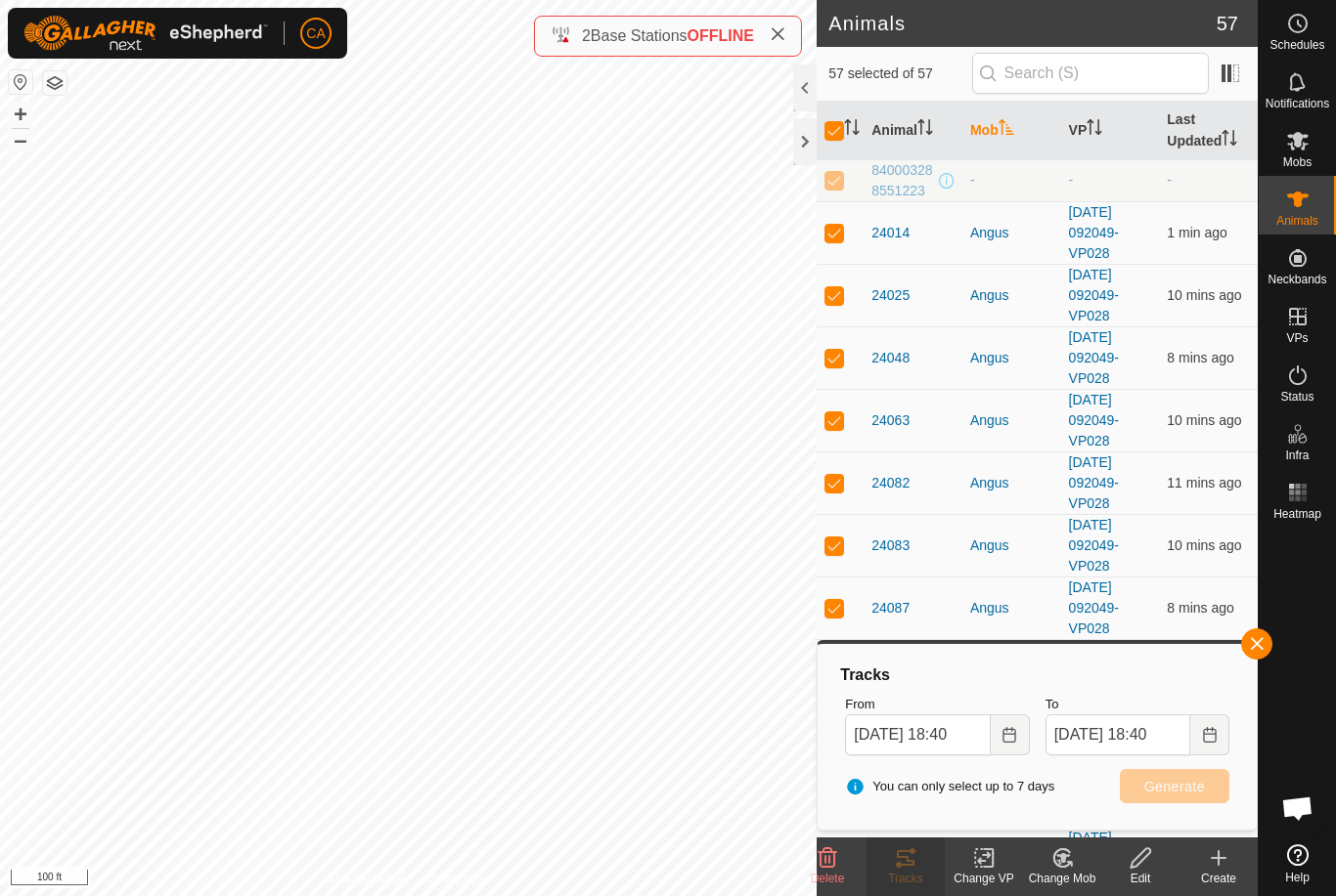
checkbox input "false"
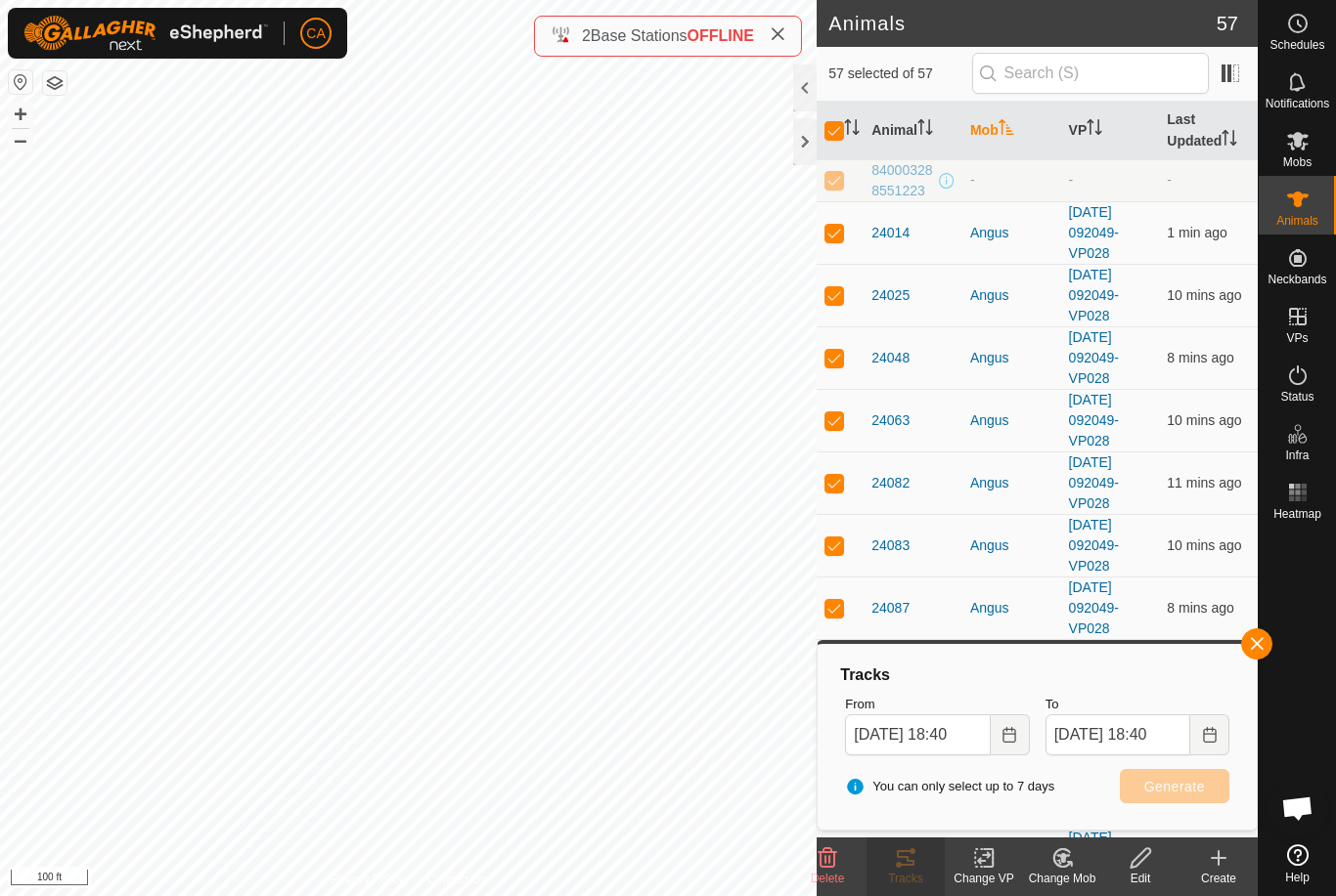
checkbox input "false"
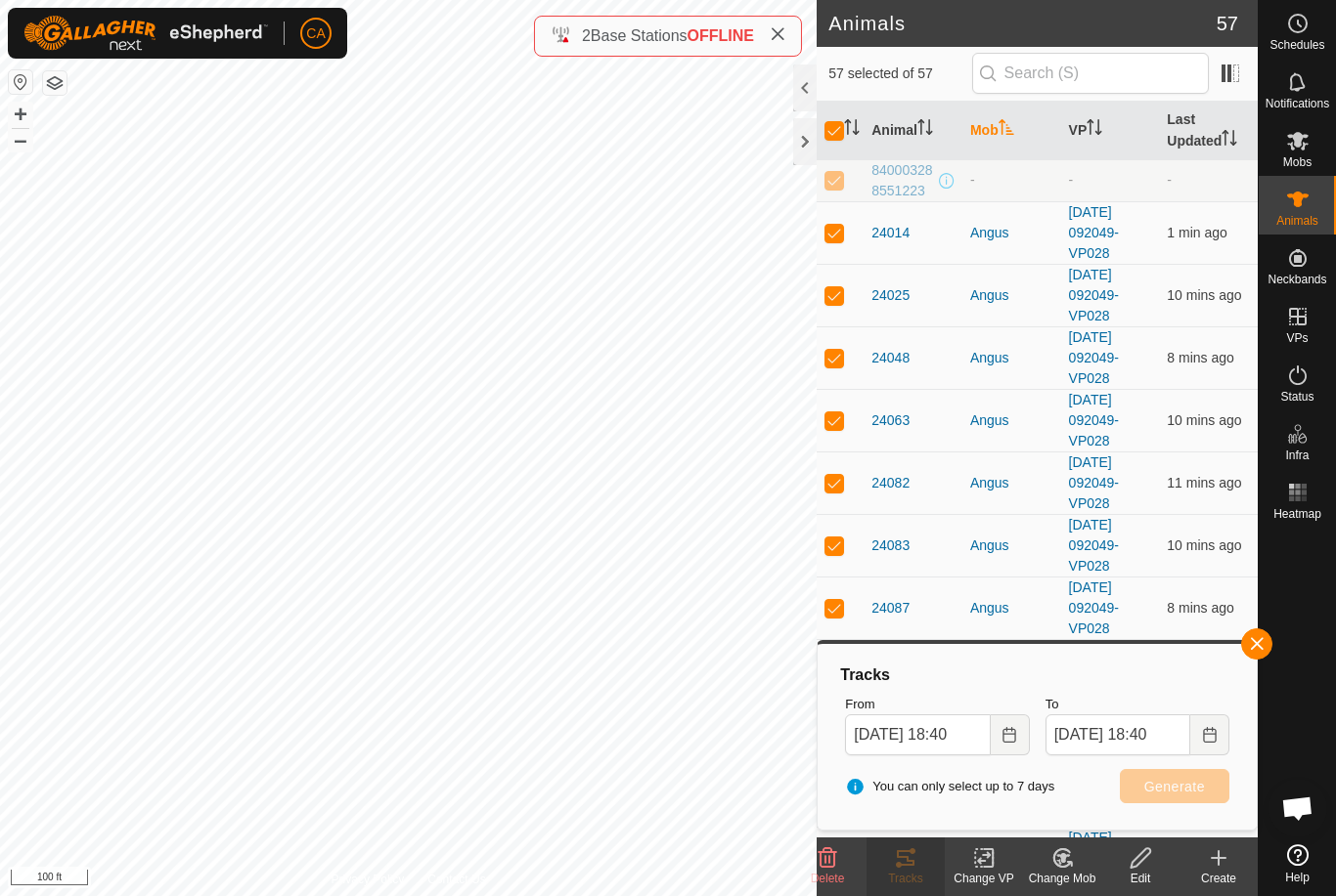
checkbox input "false"
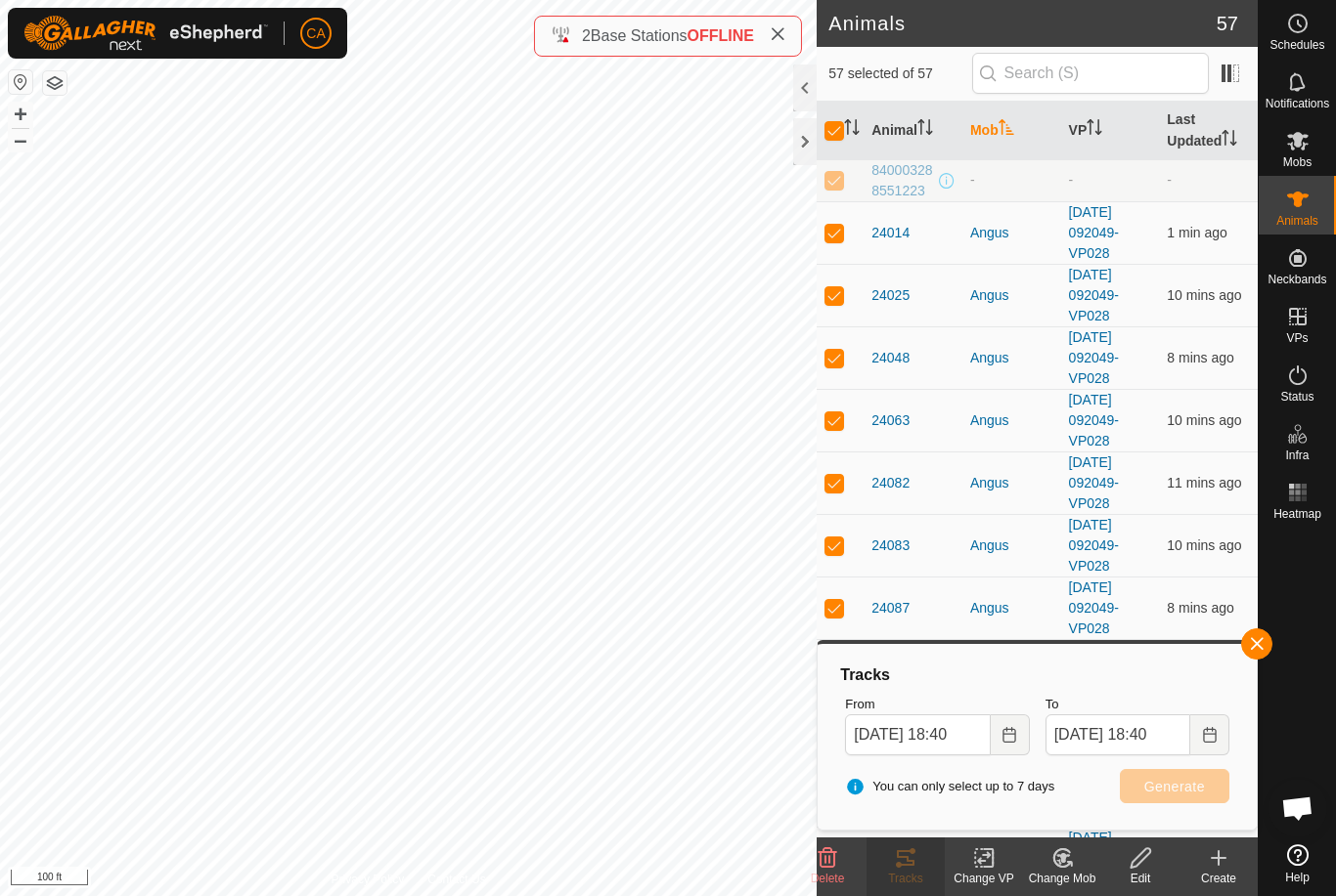
checkbox input "false"
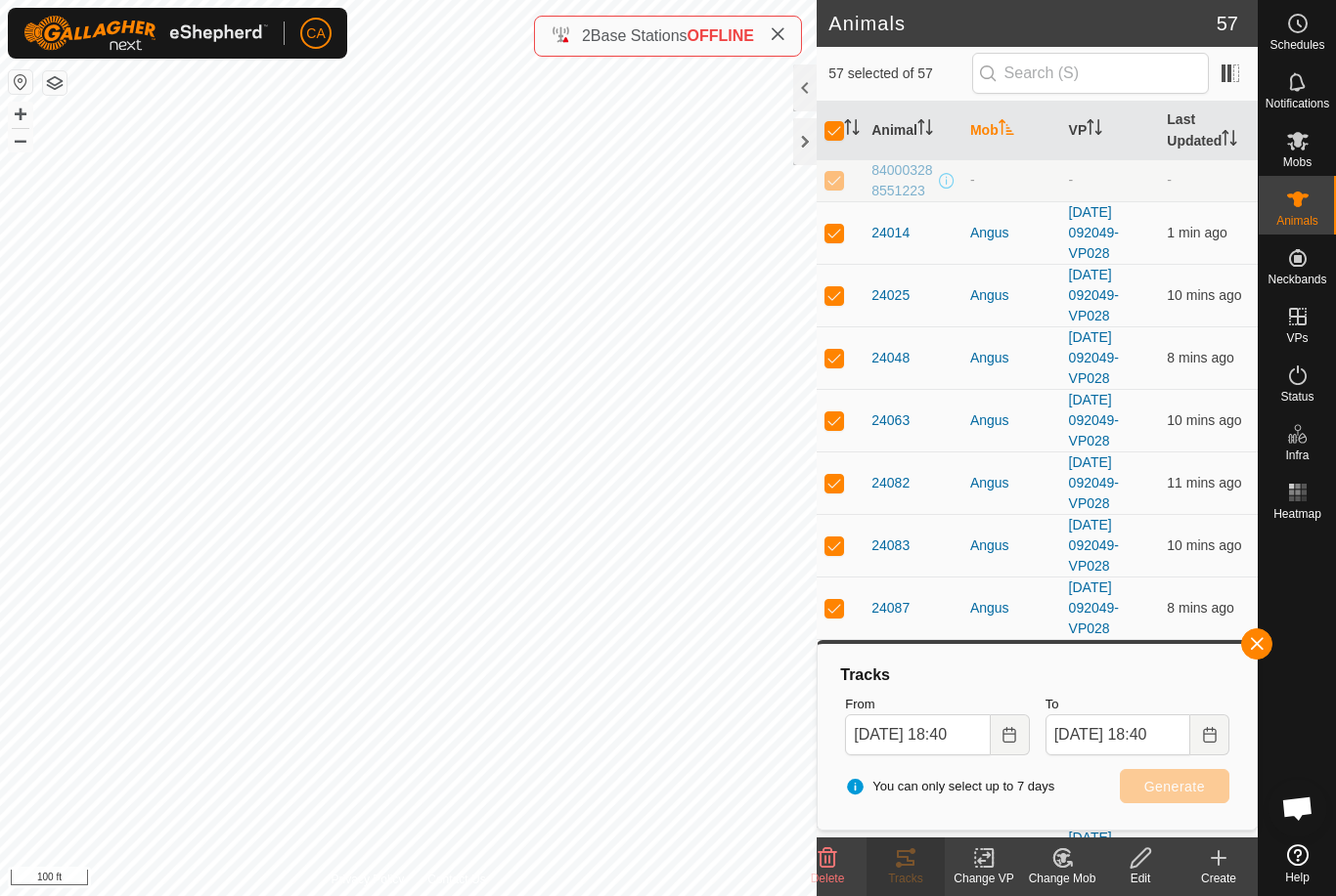
checkbox input "false"
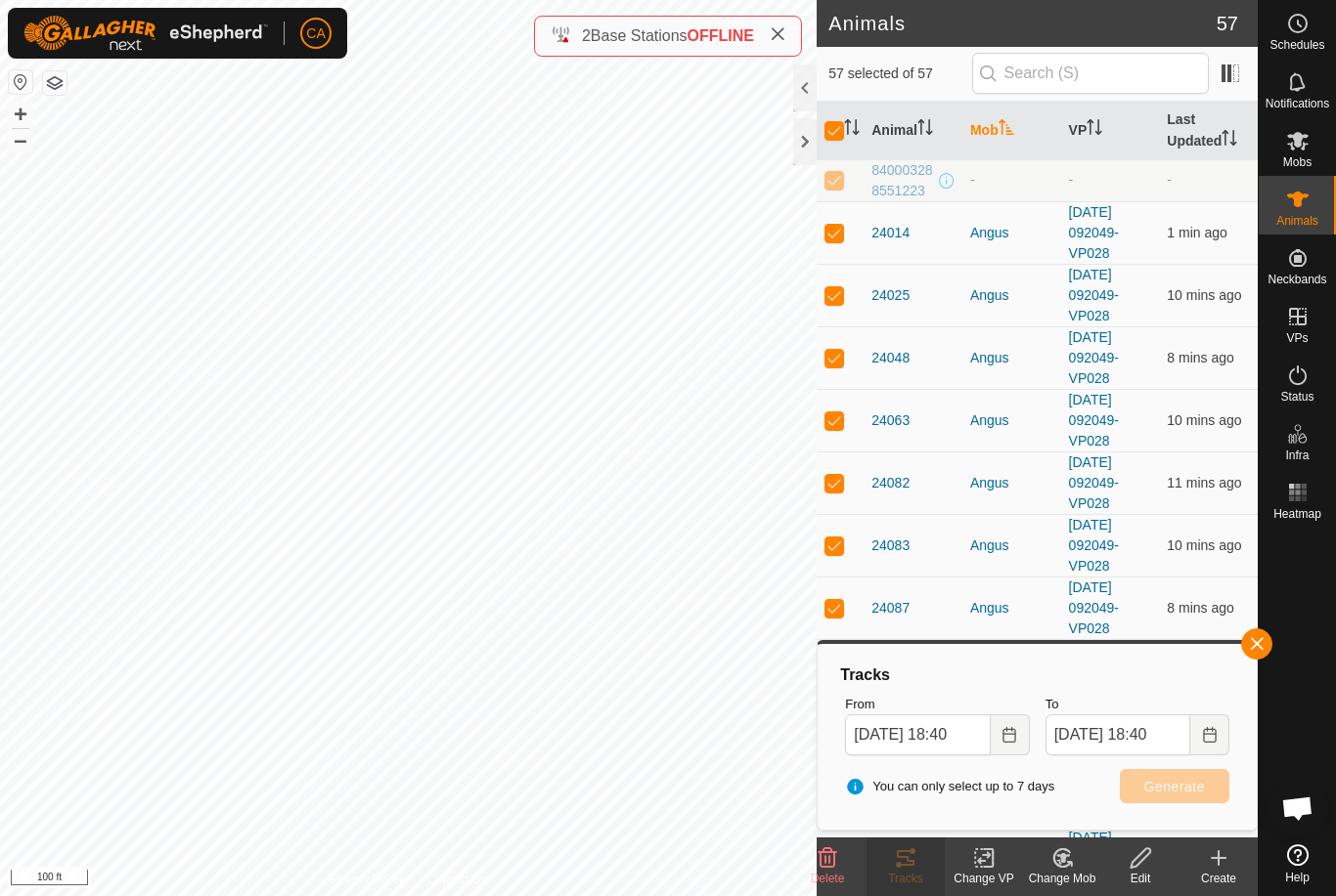
checkbox input "false"
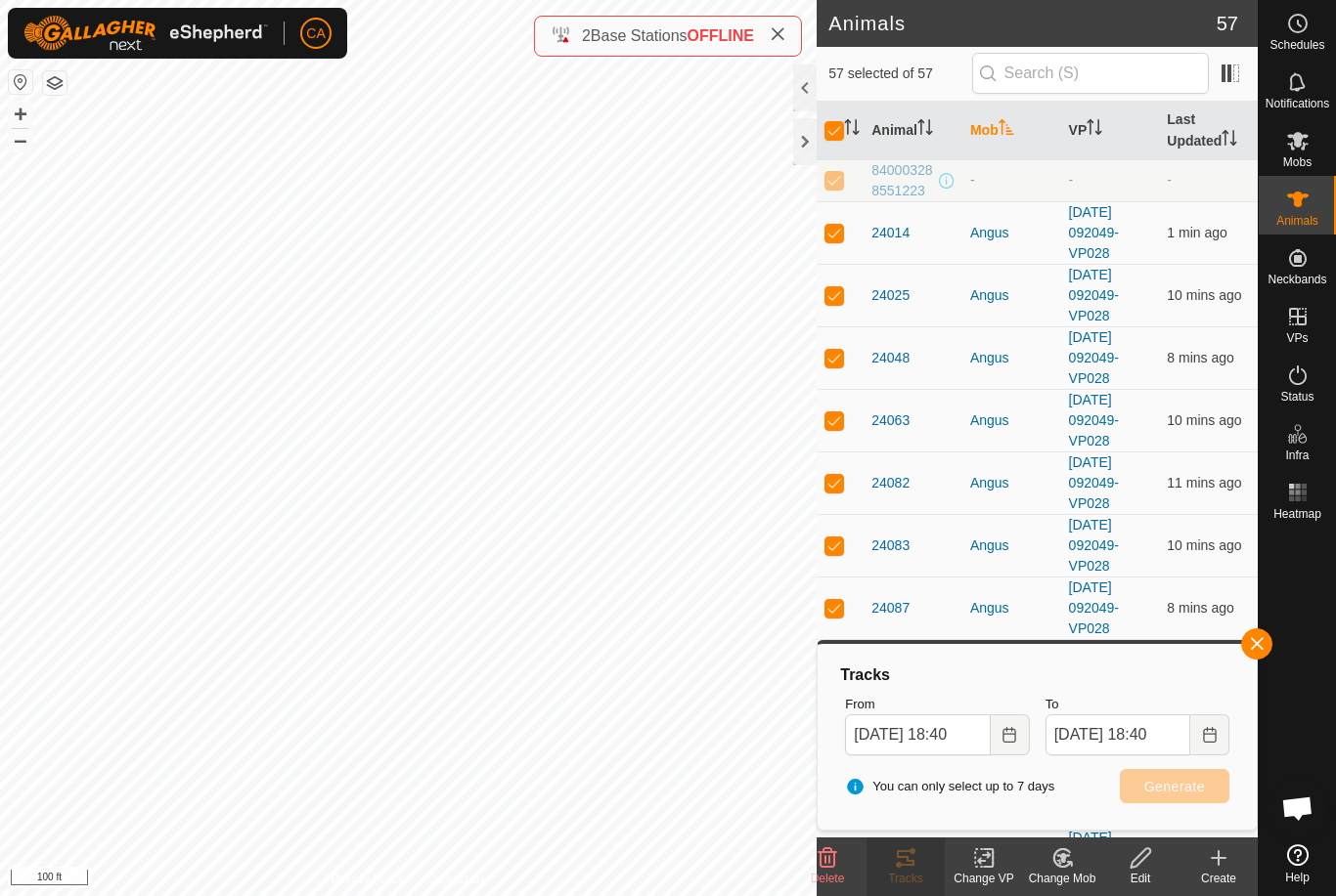
checkbox input "false"
click at [998, 132] on th "Mob" at bounding box center [1011, 132] width 99 height 59
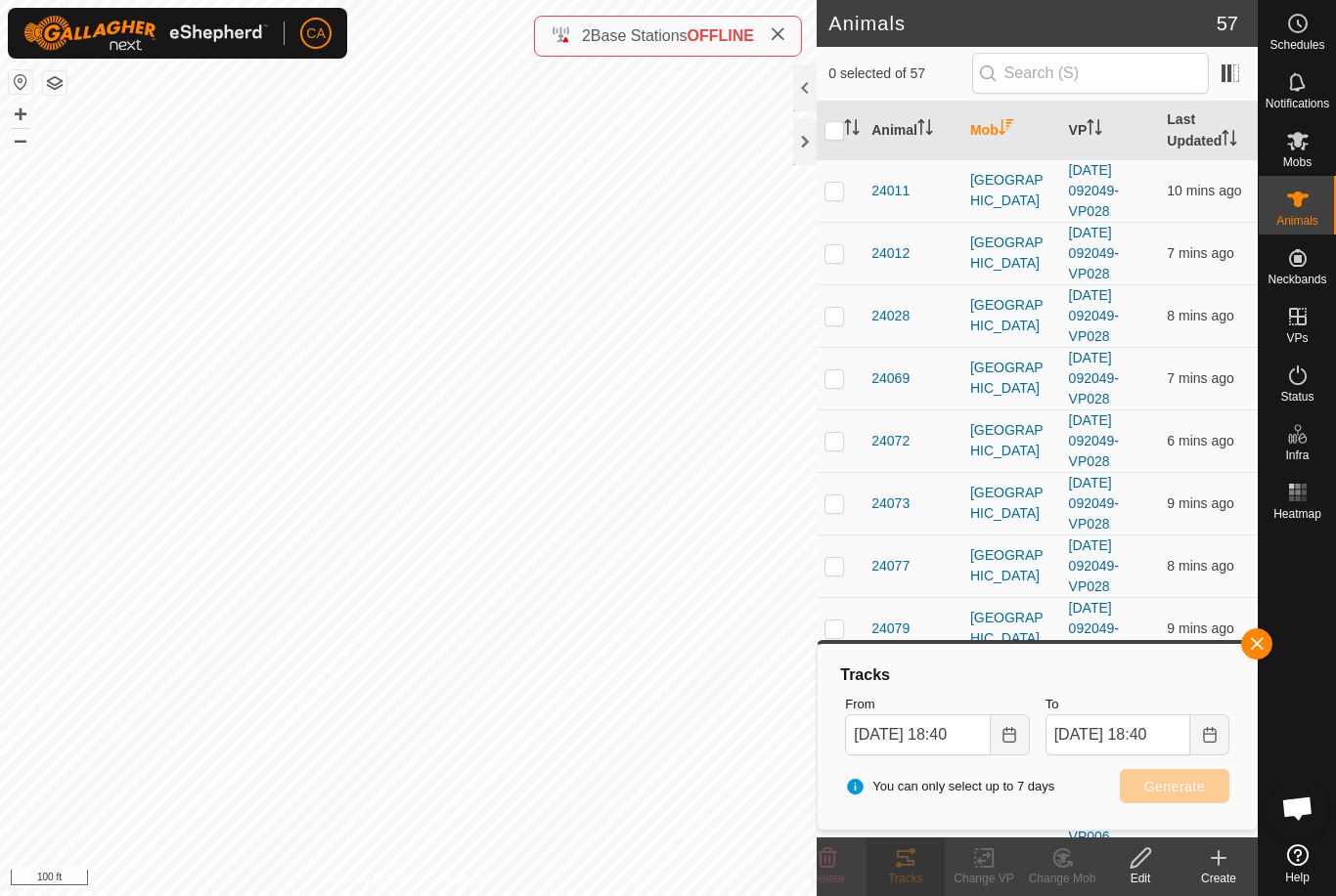
click at [836, 188] on p-checkbox at bounding box center [834, 190] width 20 height 16
checkbox input "true"
click at [836, 228] on td at bounding box center [840, 253] width 47 height 63
checkbox input "true"
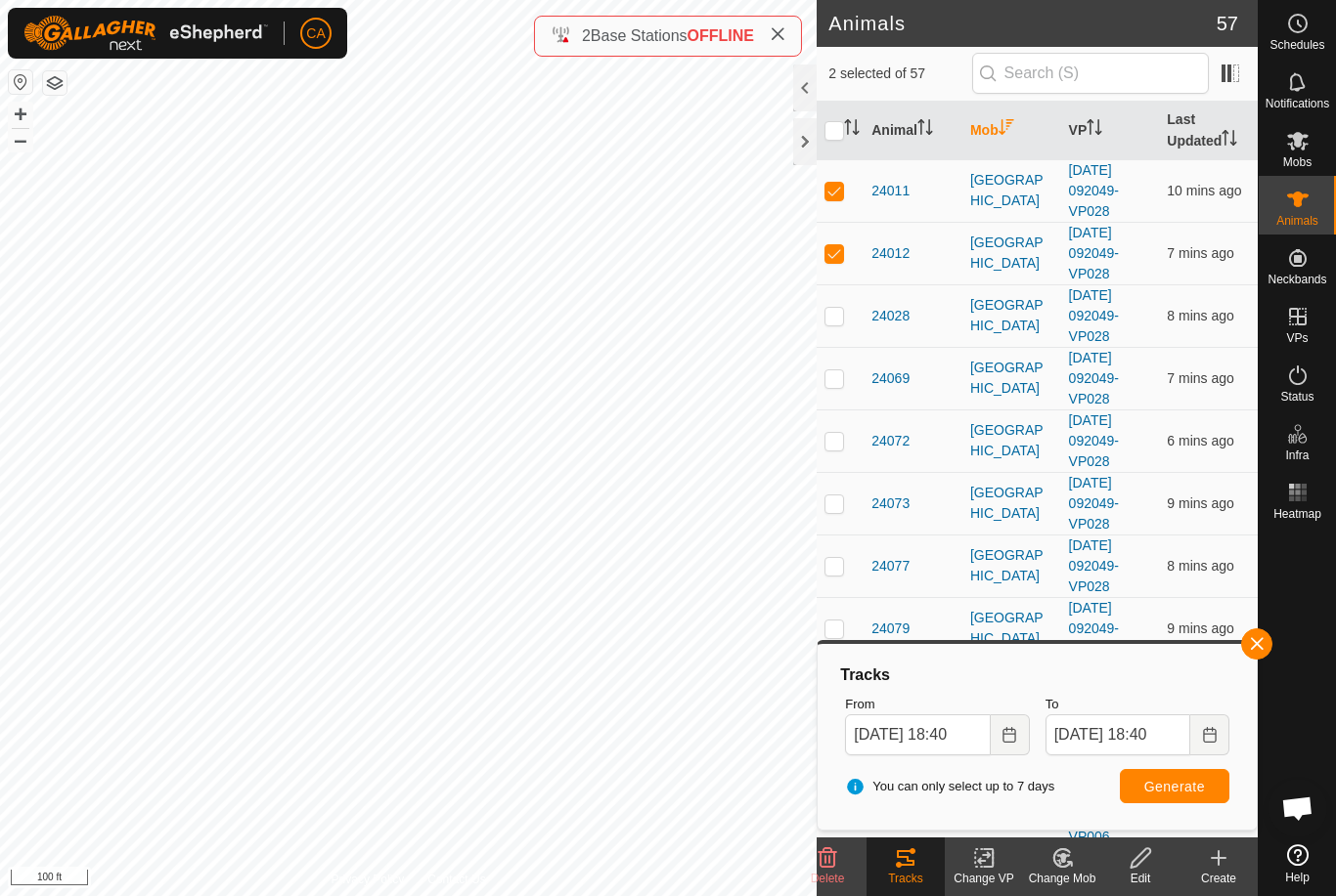
click at [845, 299] on td at bounding box center [840, 316] width 47 height 63
checkbox input "true"
click at [829, 366] on td at bounding box center [840, 379] width 47 height 63
checkbox input "true"
click at [840, 440] on p-checkbox at bounding box center [834, 441] width 20 height 16
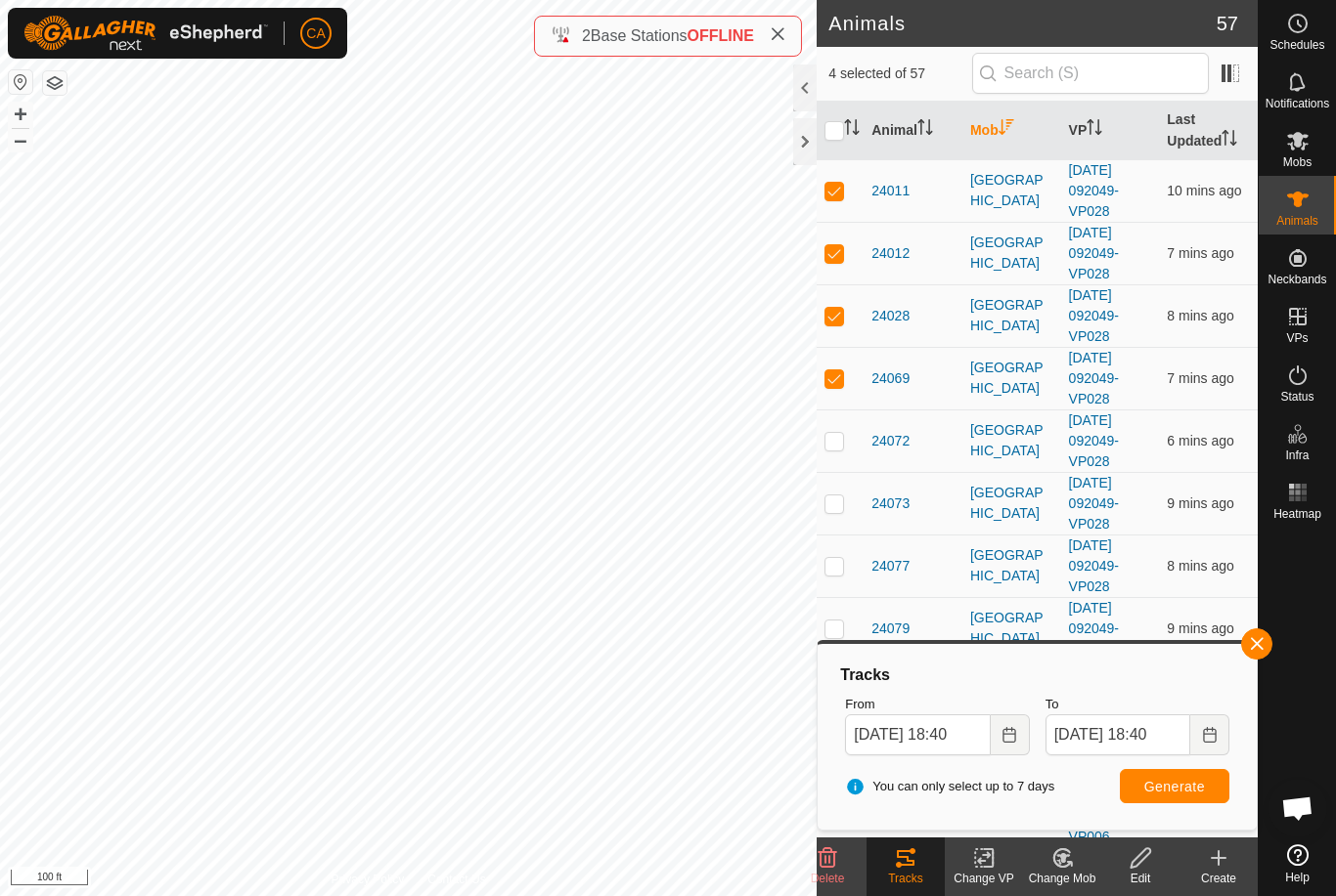
checkbox input "true"
click at [839, 504] on p-checkbox at bounding box center [834, 503] width 20 height 16
checkbox input "true"
click at [836, 580] on td at bounding box center [840, 566] width 47 height 63
checkbox input "true"
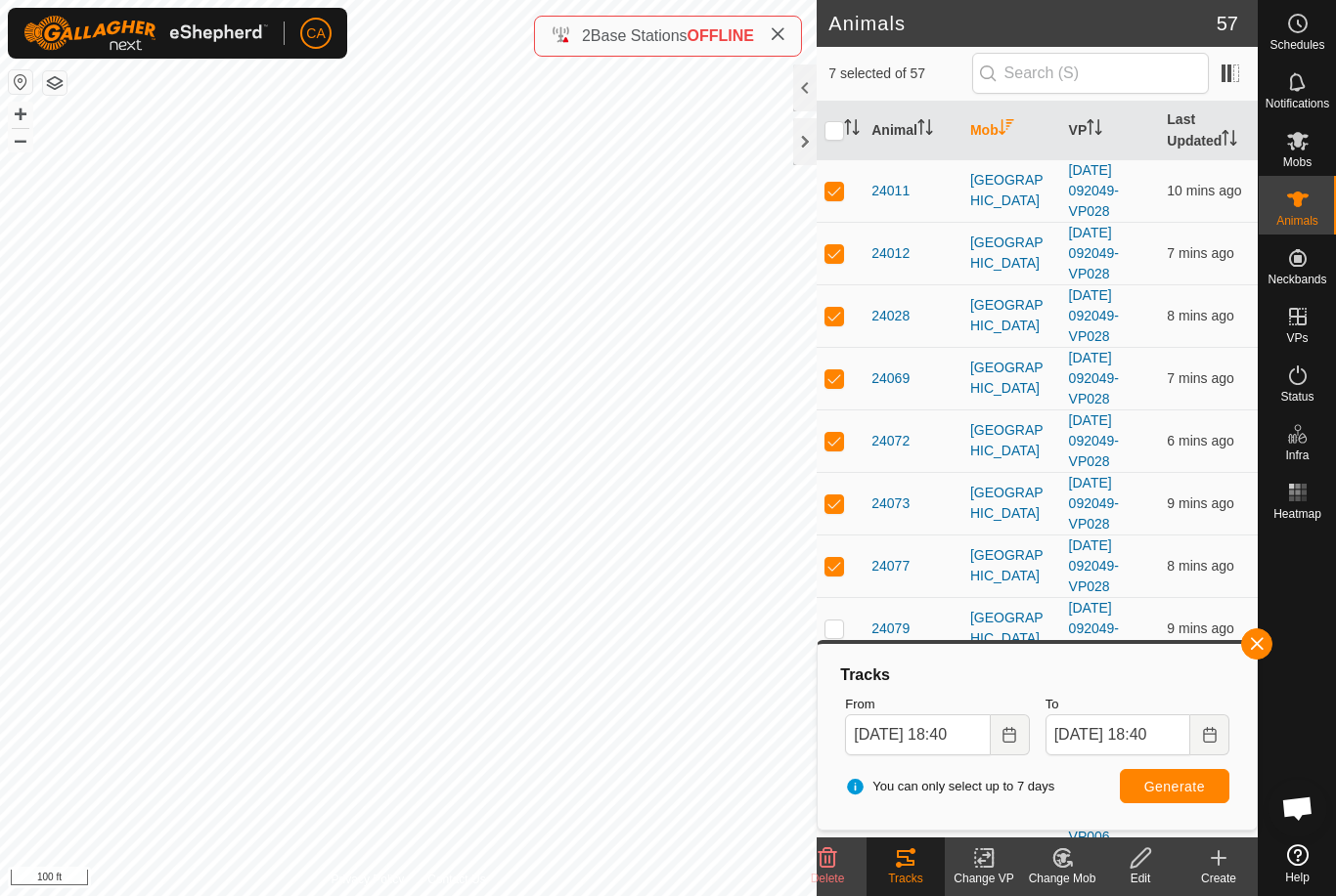
click at [838, 635] on p-checkbox at bounding box center [834, 628] width 20 height 16
checkbox input "true"
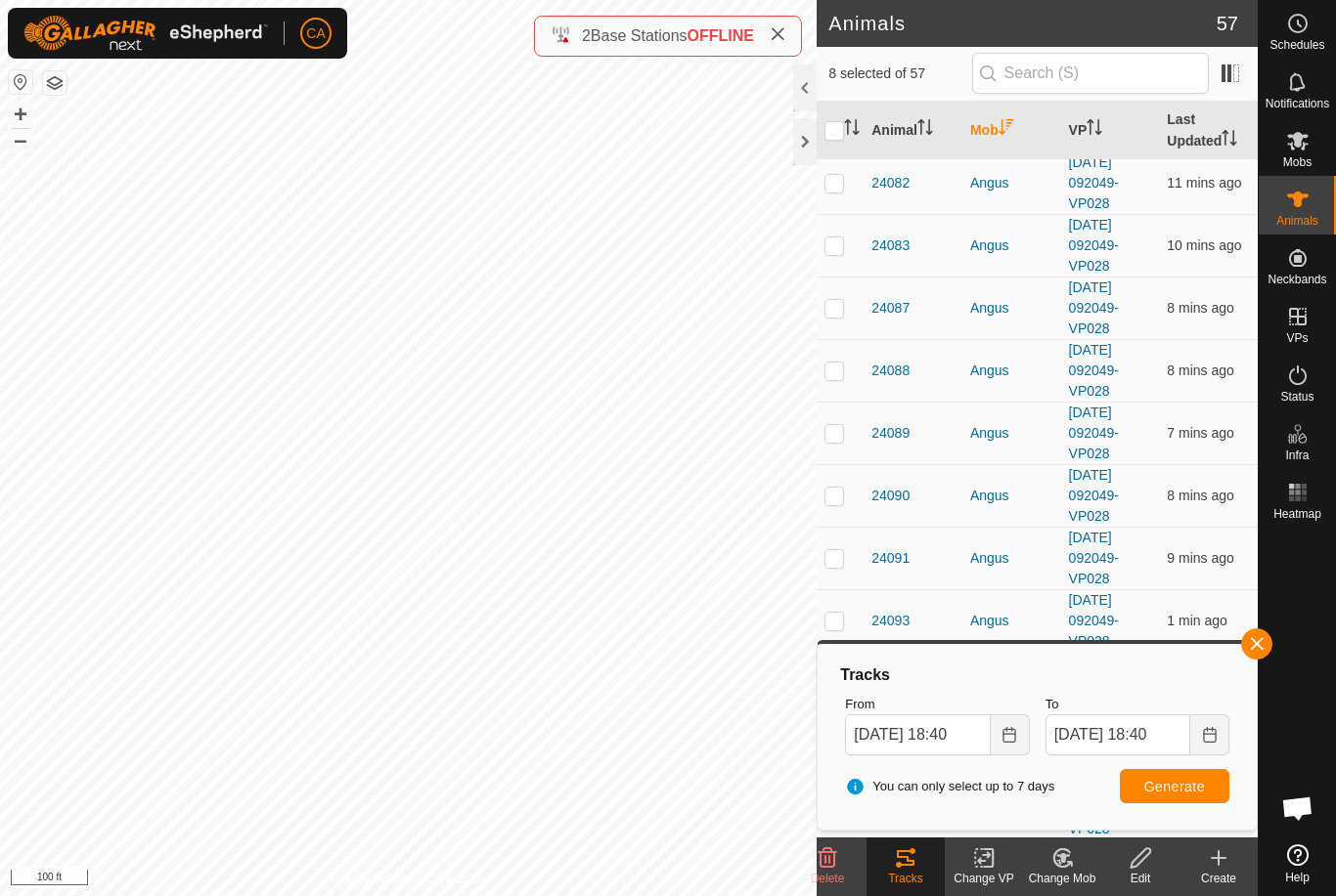
scroll to position [2828, 0]
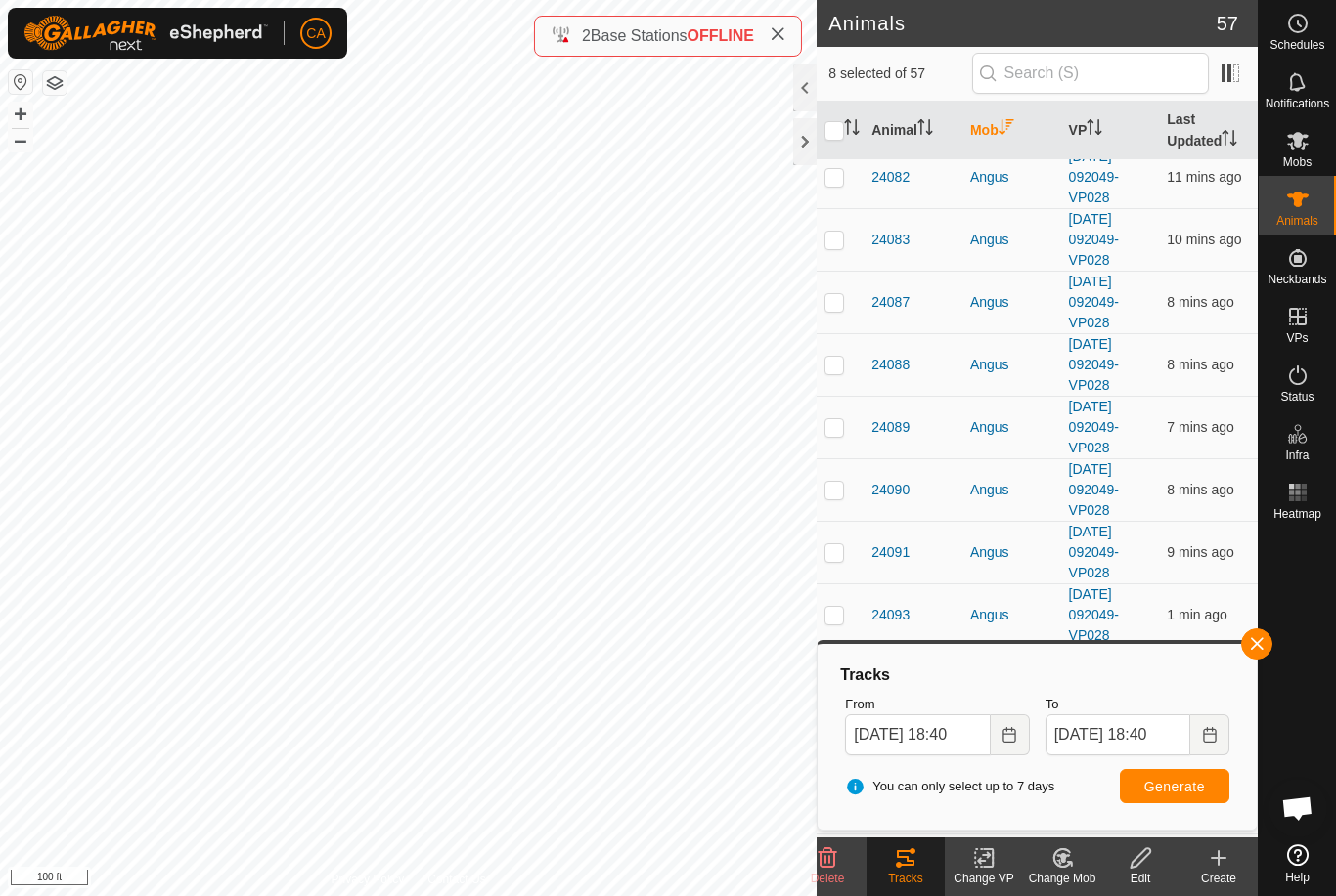
click at [831, 310] on p-checkbox at bounding box center [834, 302] width 20 height 16
checkbox input "true"
click at [840, 244] on p-checkbox at bounding box center [834, 239] width 20 height 16
checkbox input "true"
click at [1202, 797] on button "Generate" at bounding box center [1174, 786] width 110 height 34
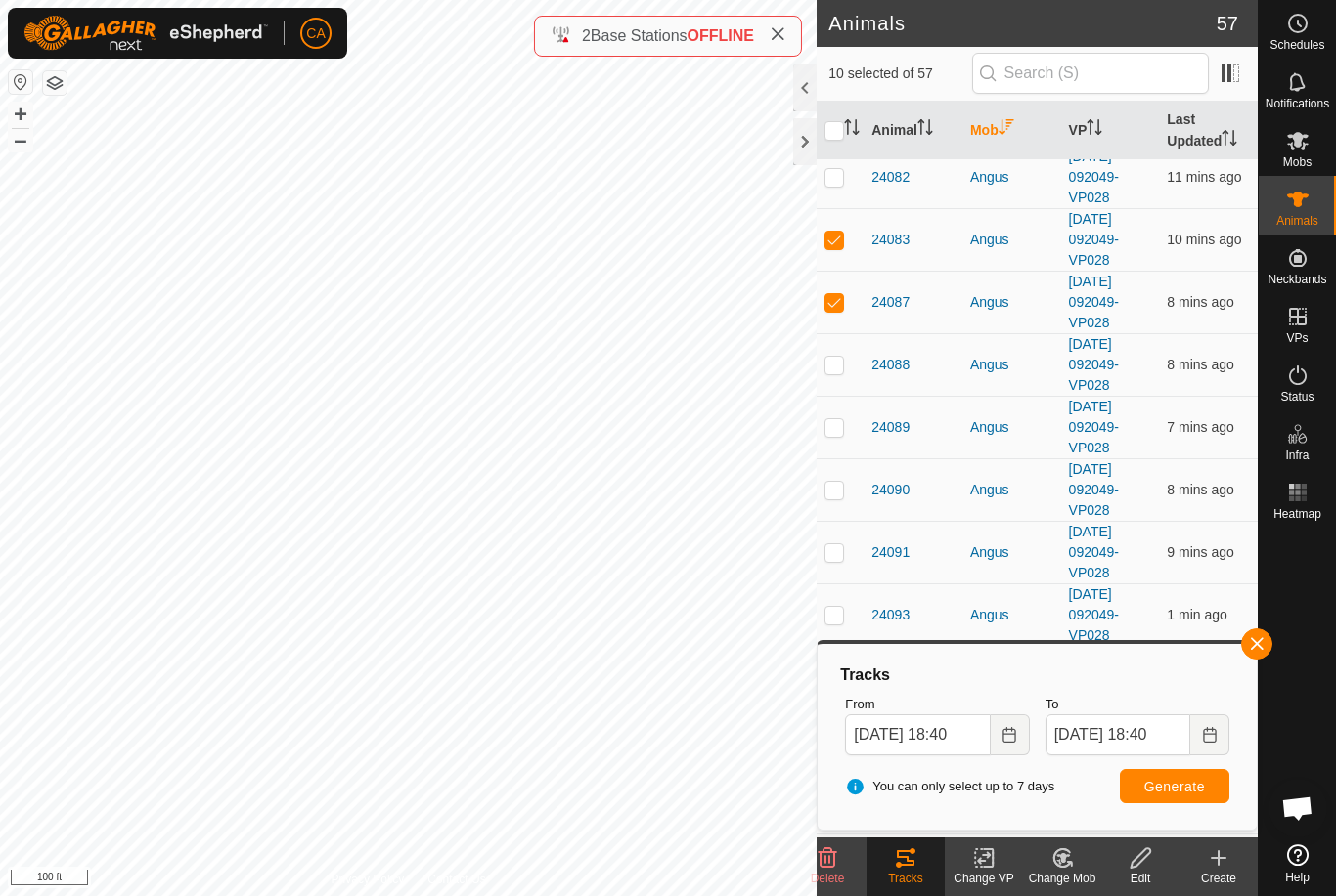
click at [842, 134] on input "checkbox" at bounding box center [834, 132] width 20 height 20
checkbox input "true"
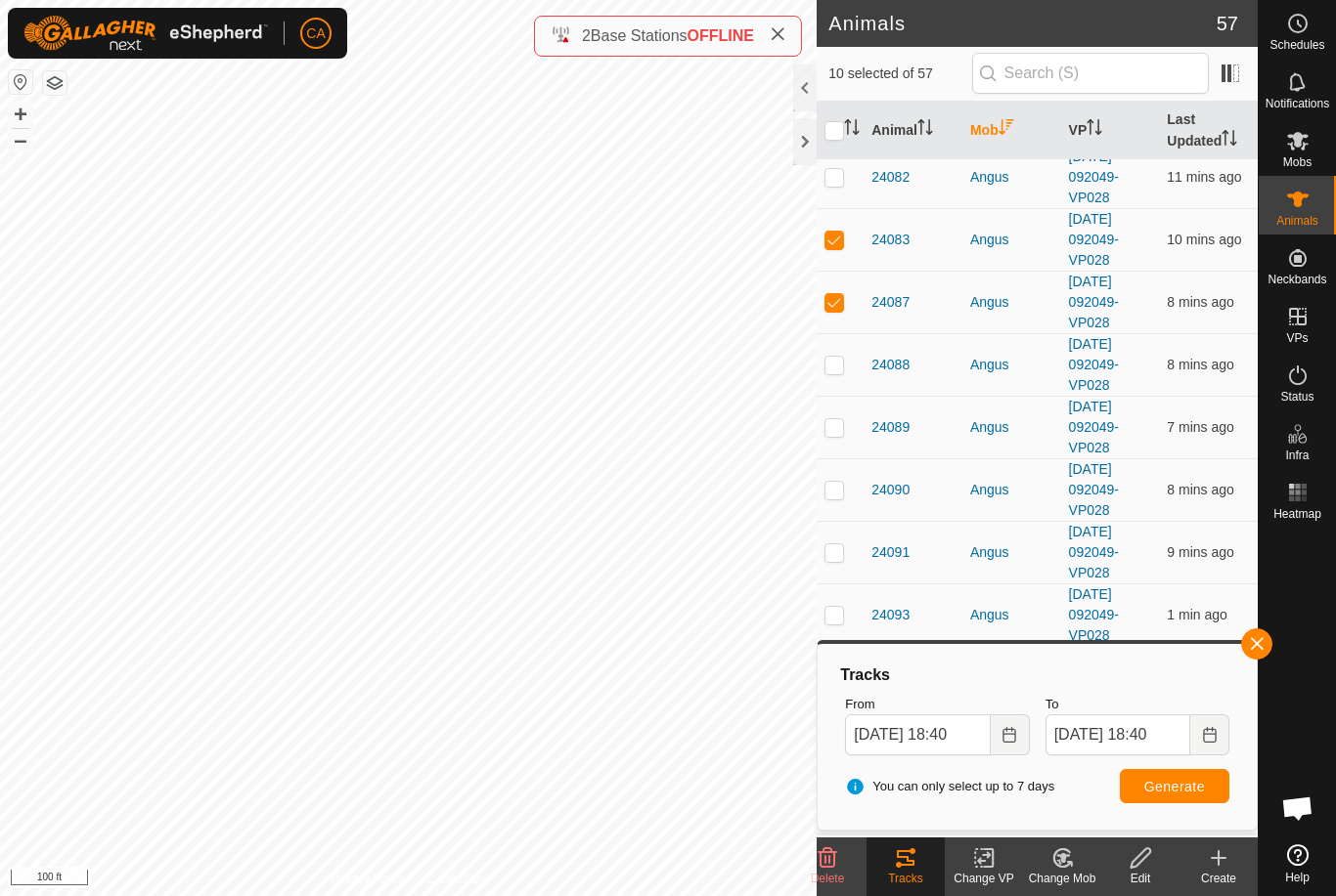
checkbox input "true"
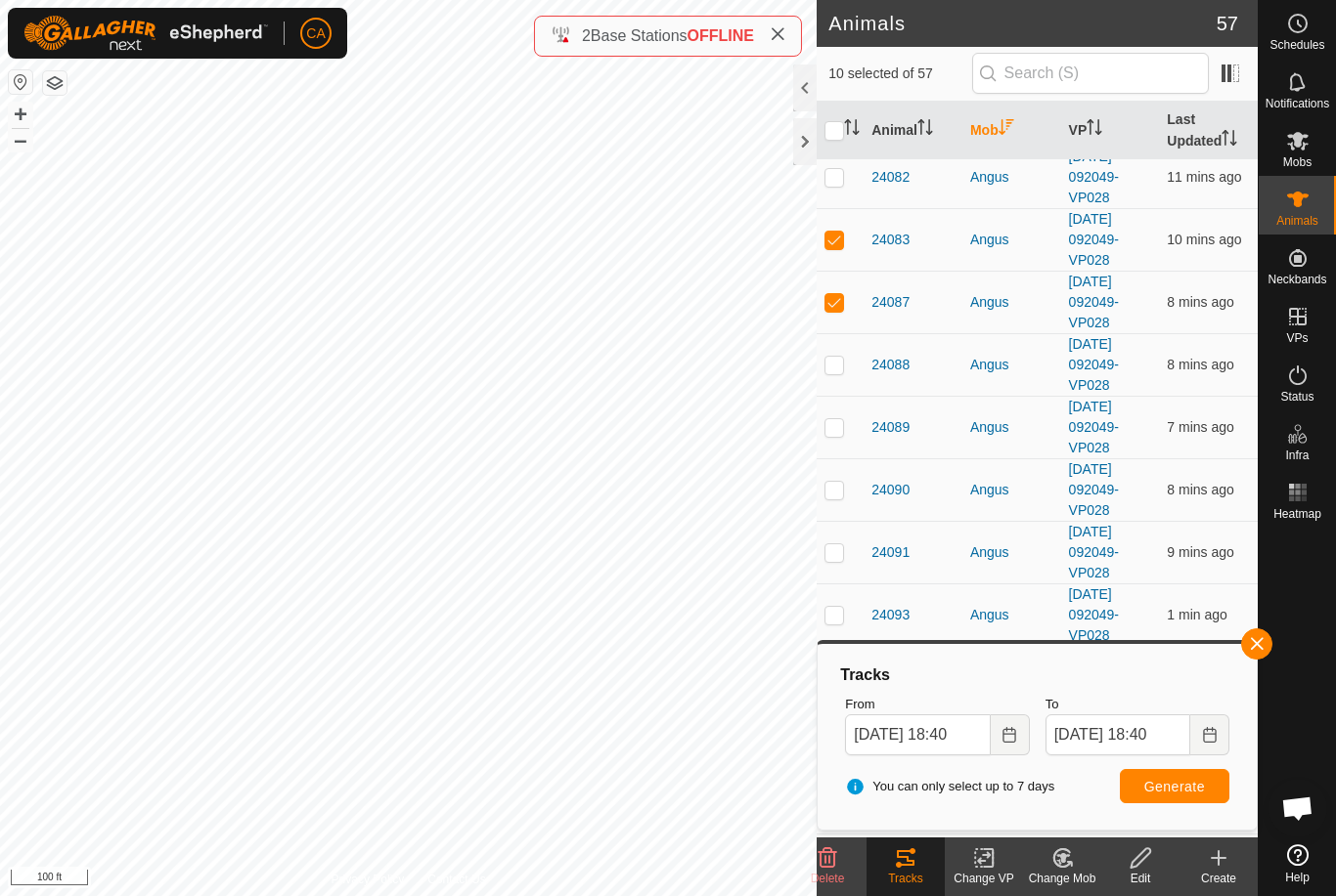
checkbox input "true"
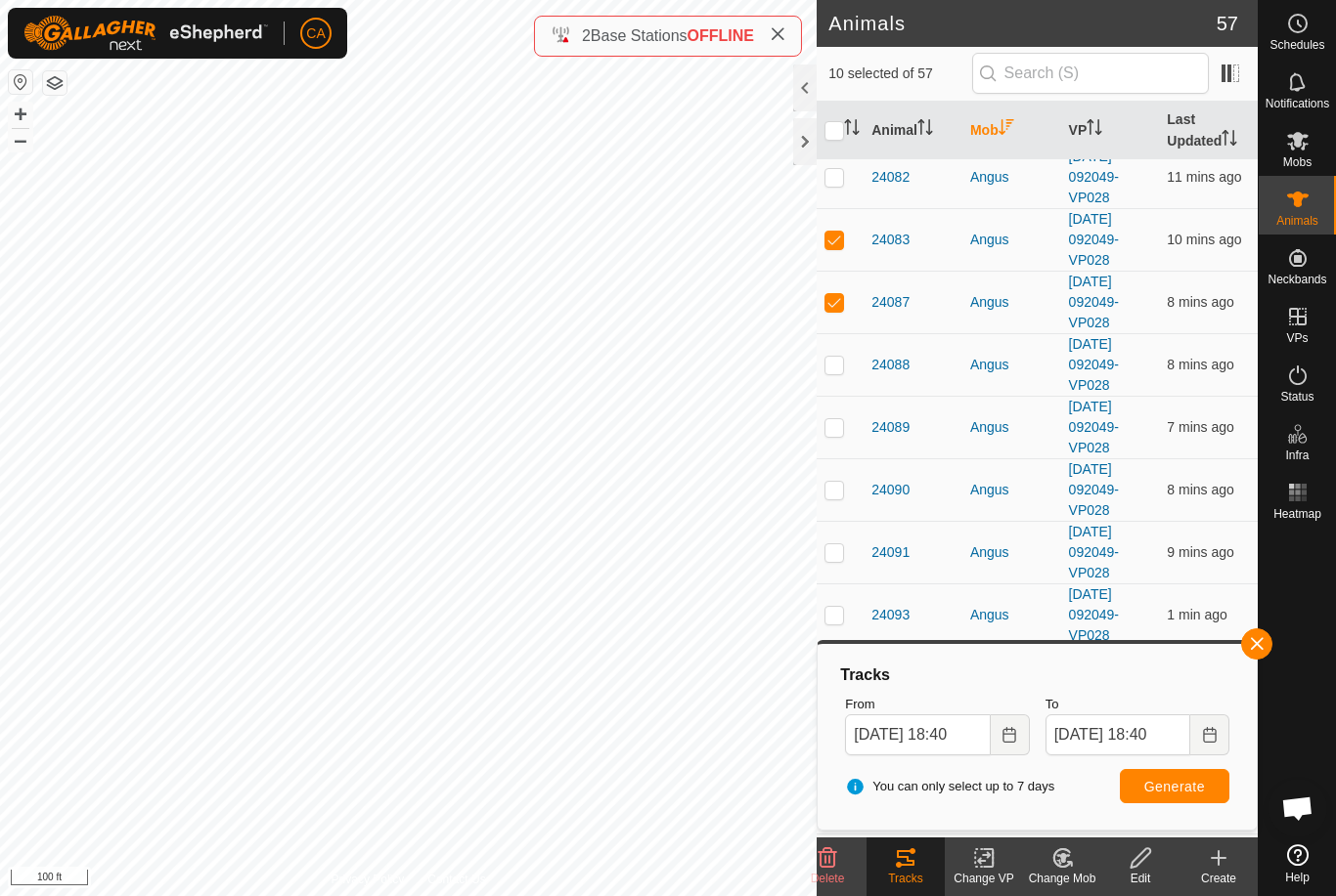
checkbox input "true"
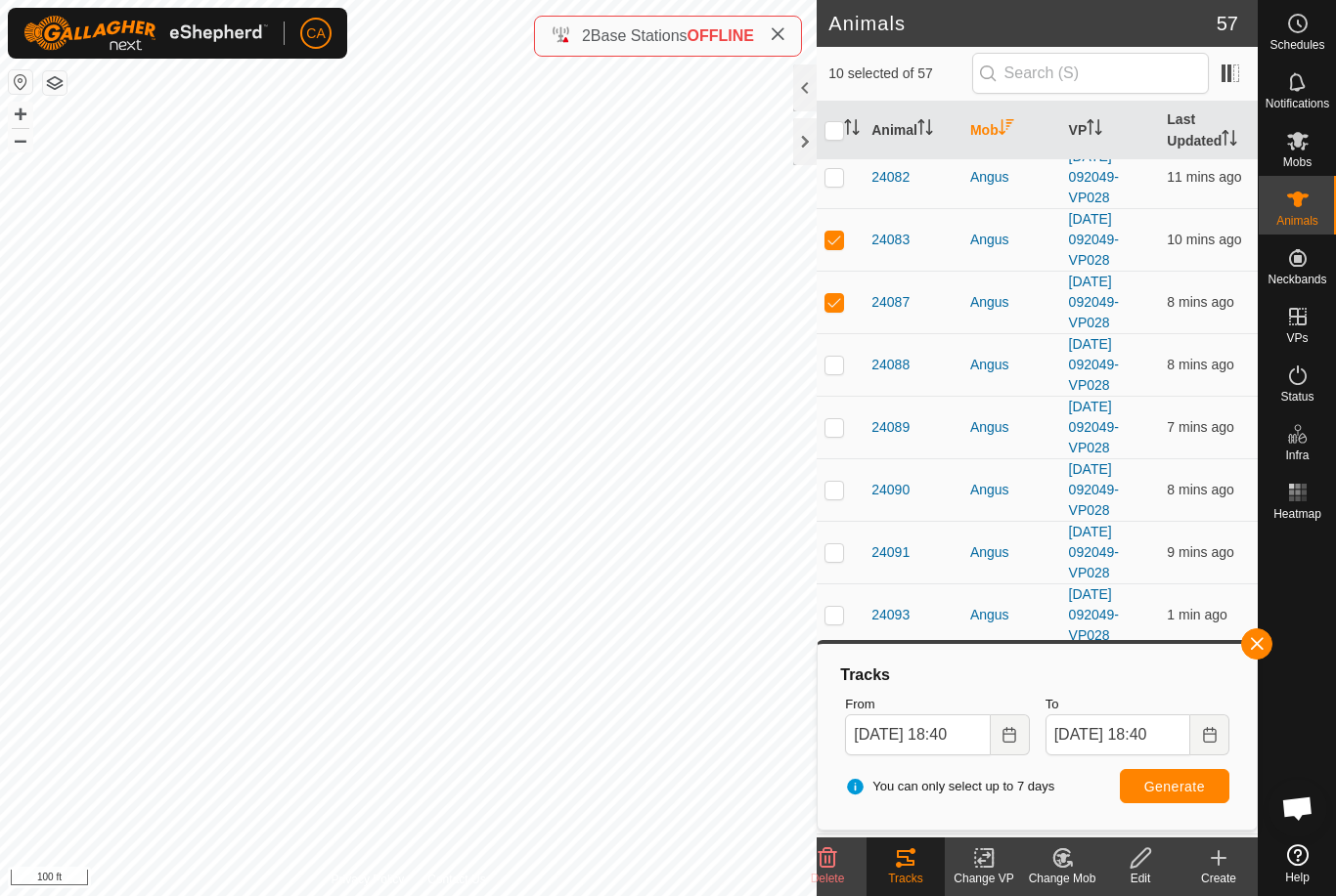
checkbox input "true"
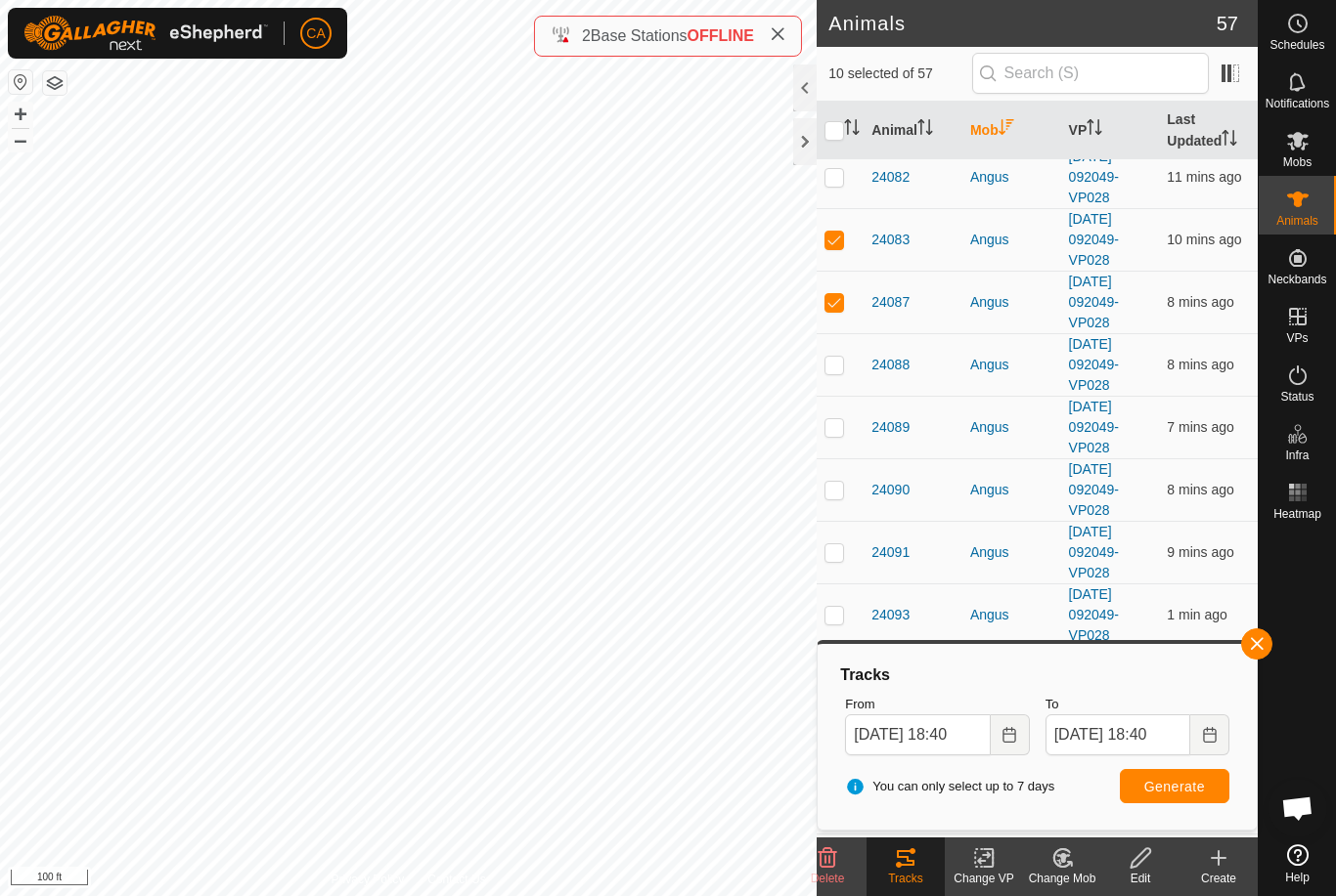
checkbox input "true"
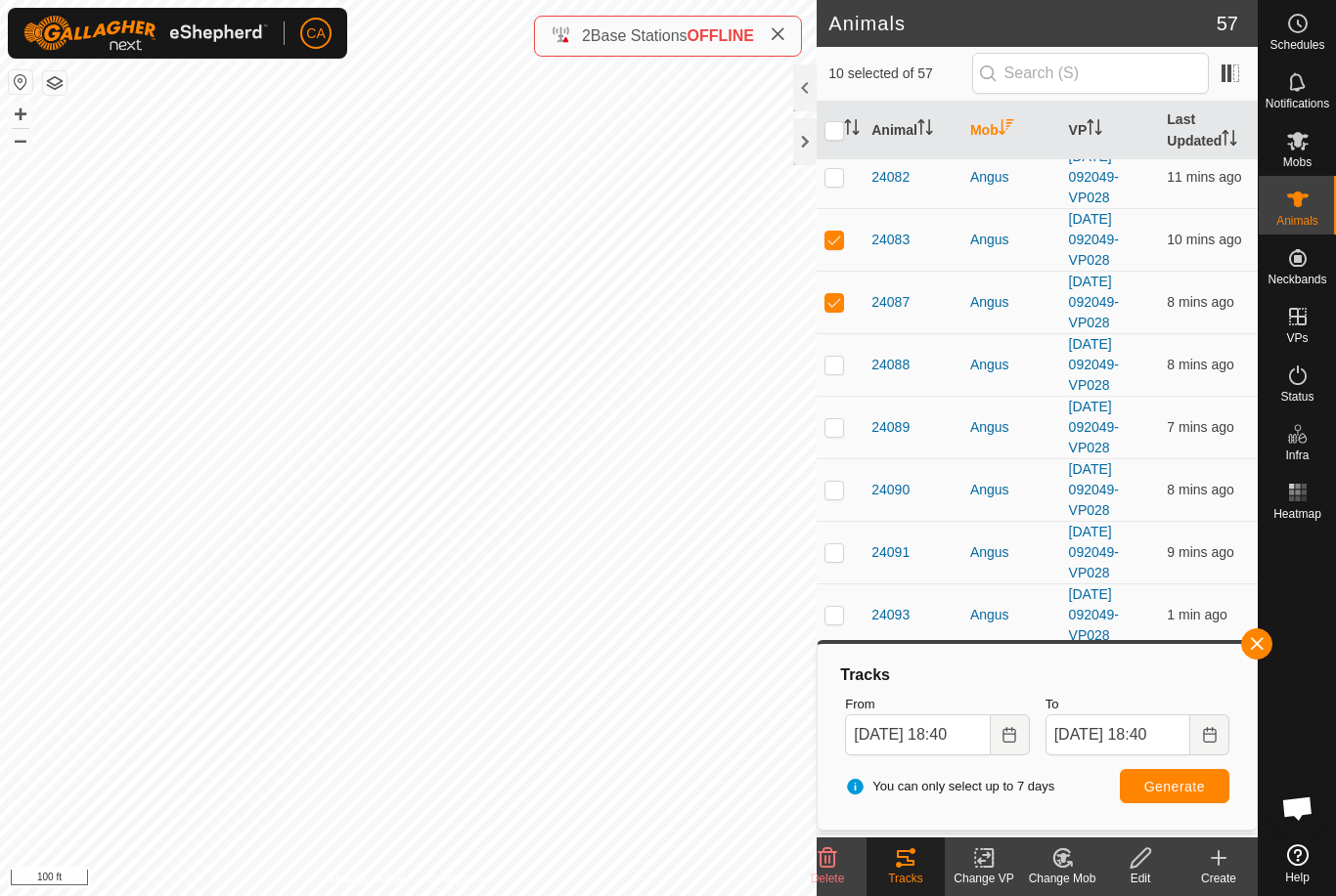
checkbox input "true"
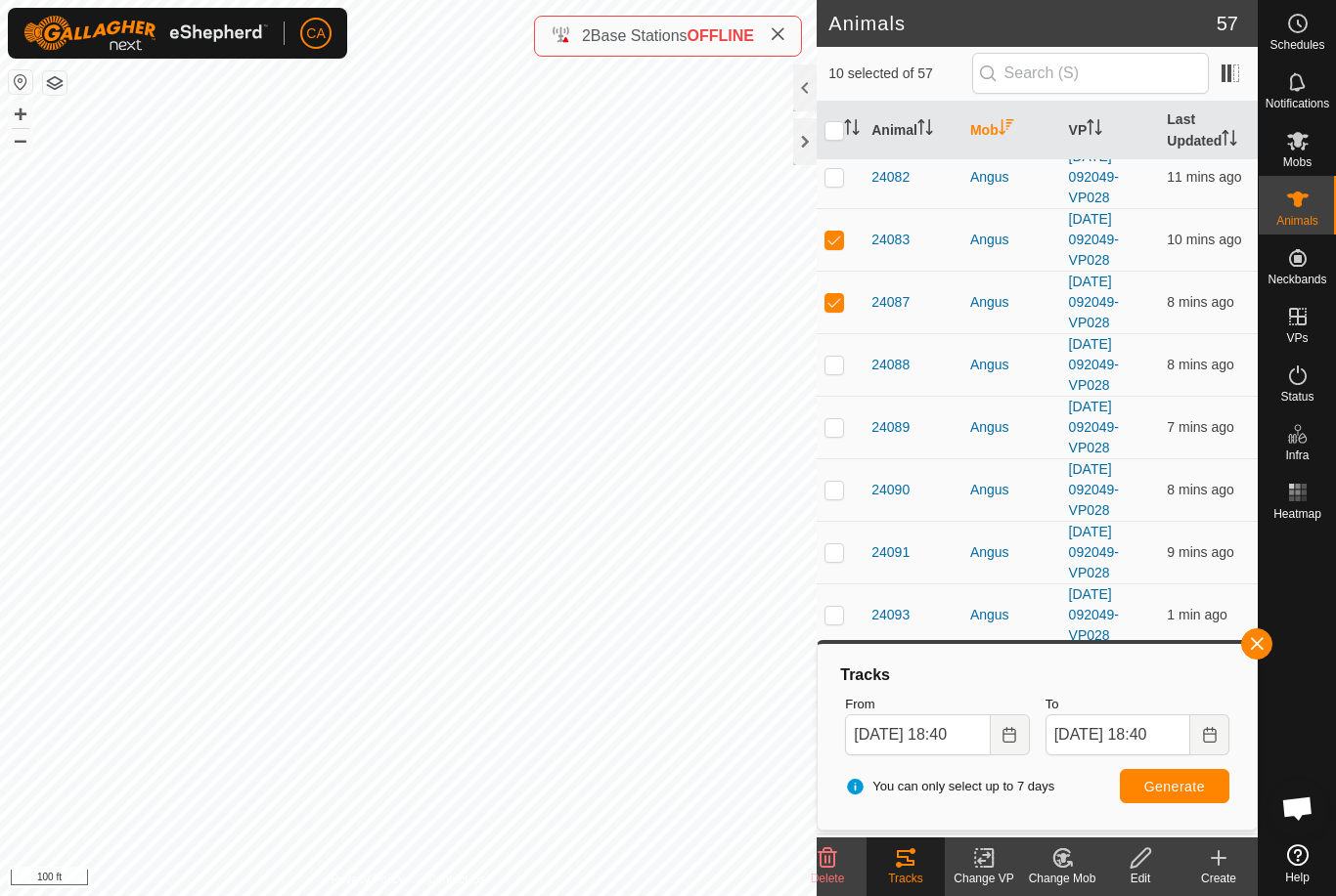
checkbox input "true"
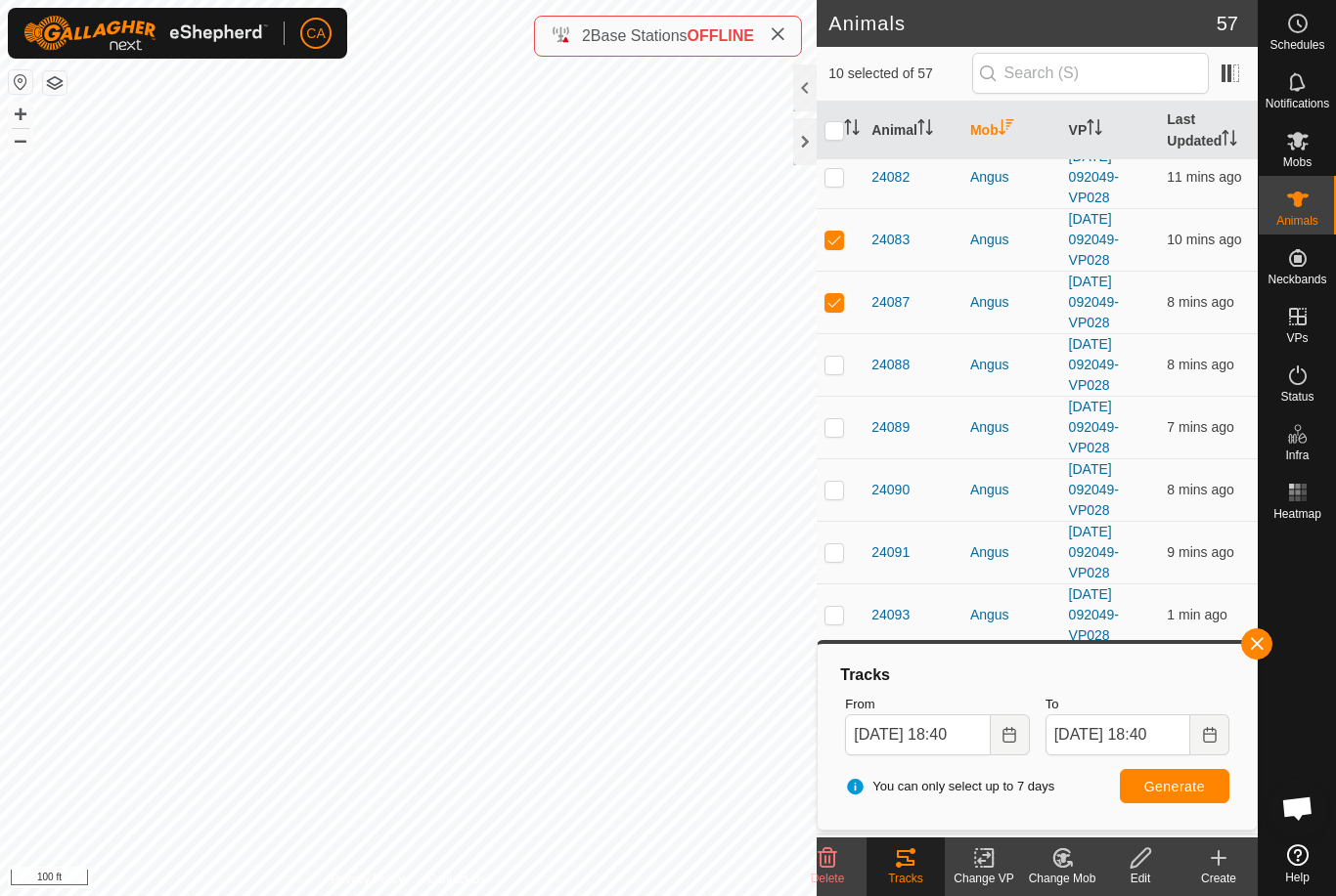
checkbox input "true"
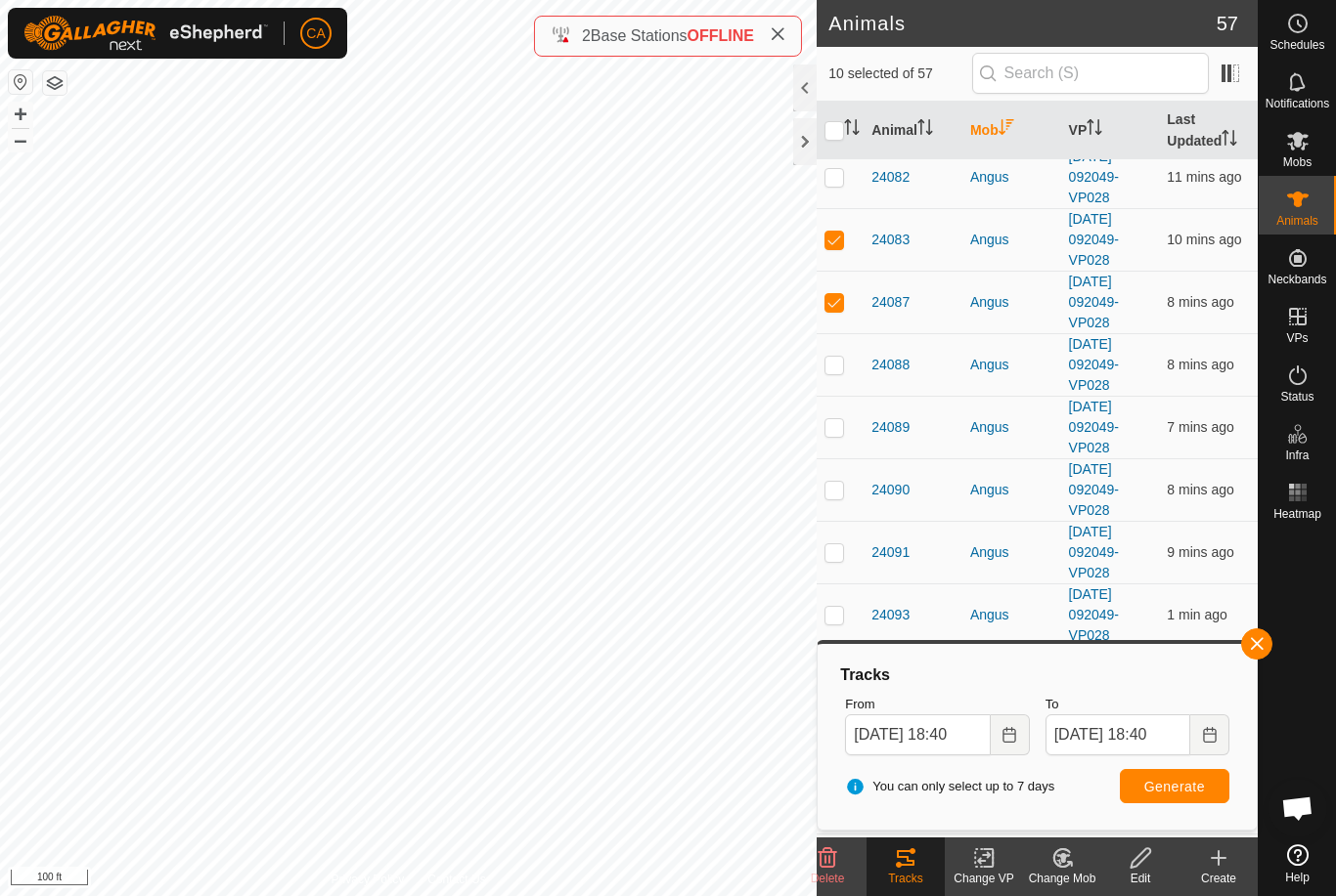
checkbox input "true"
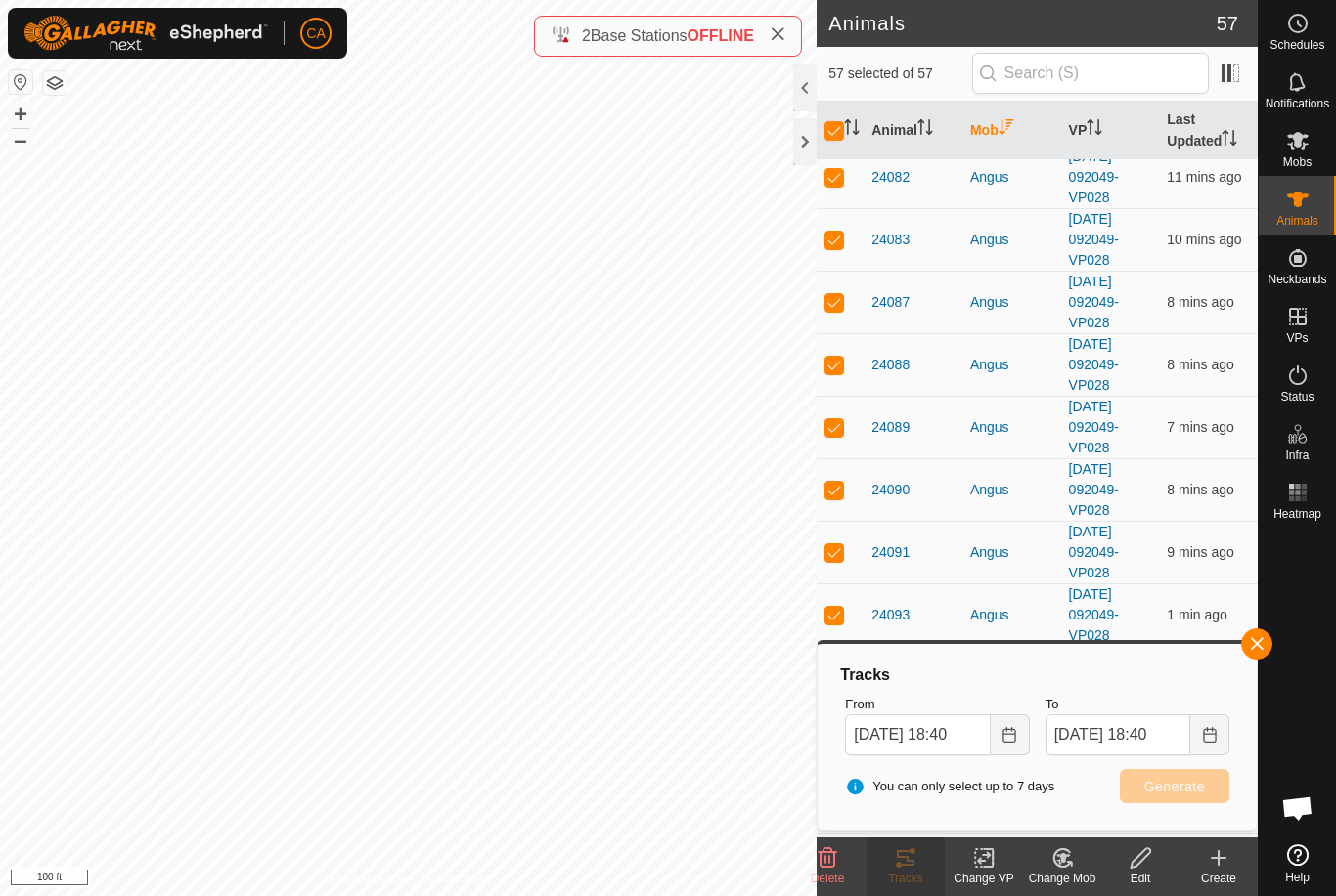
click at [844, 124] on input "checkbox" at bounding box center [834, 132] width 20 height 20
checkbox input "false"
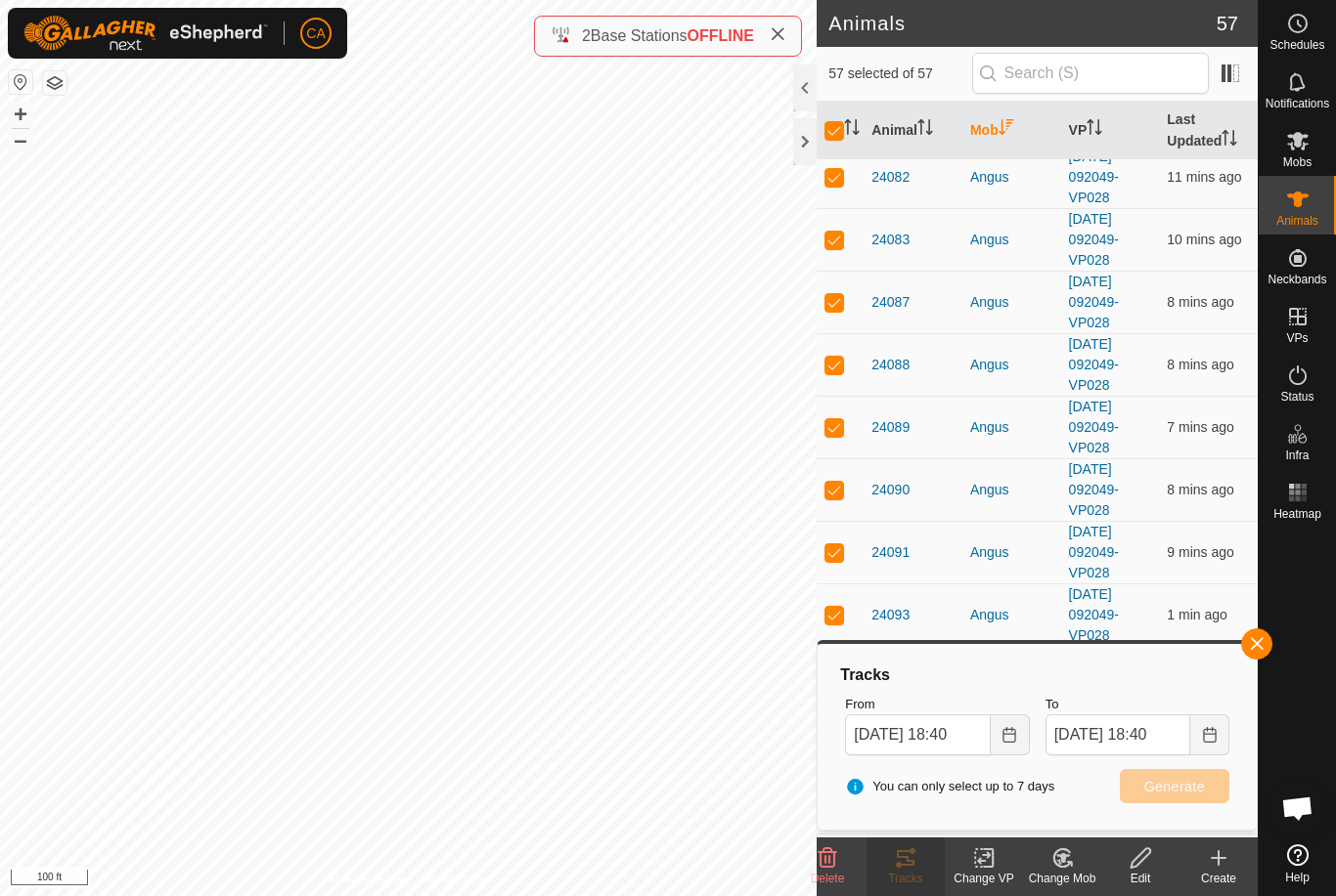
checkbox input "false"
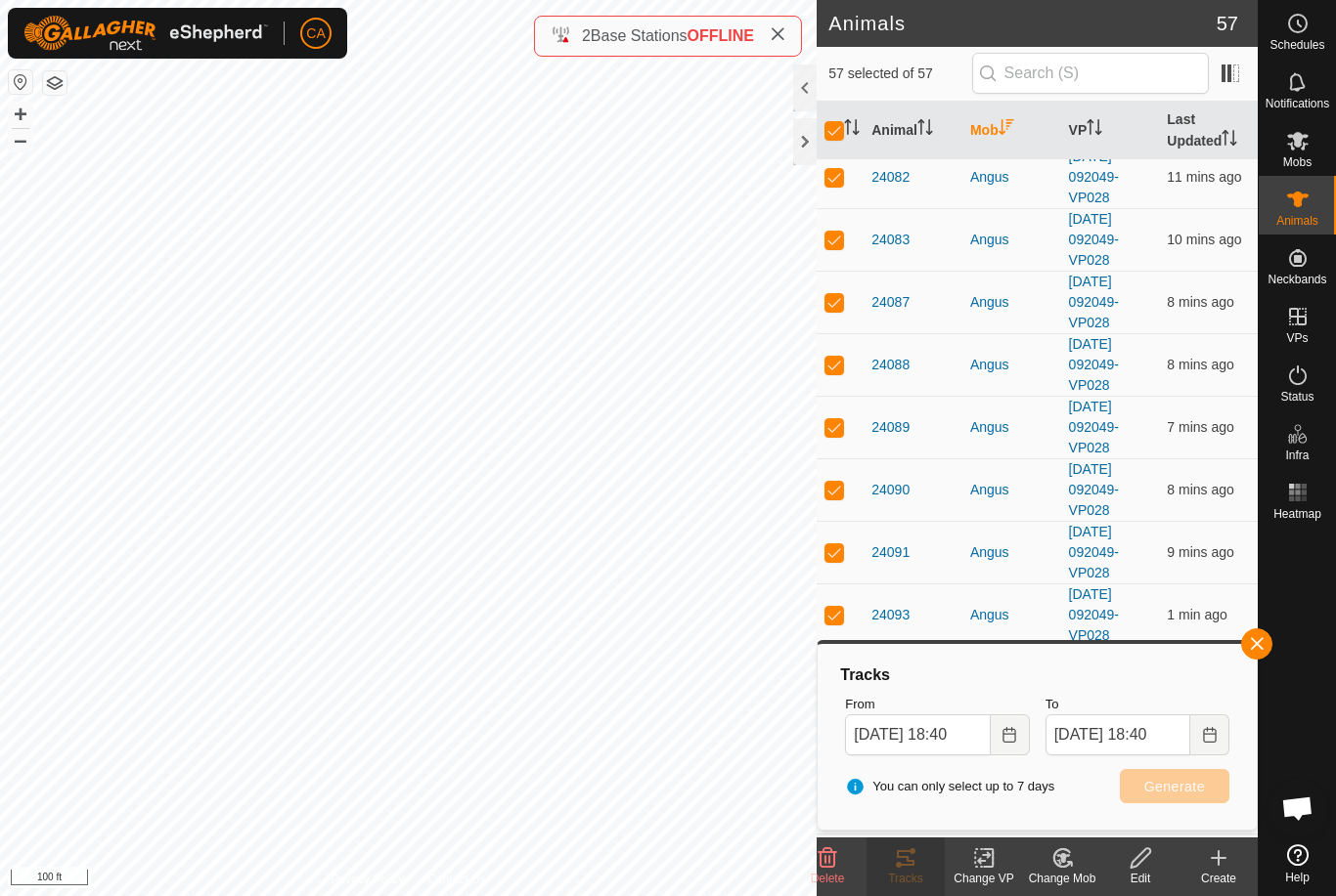
checkbox input "false"
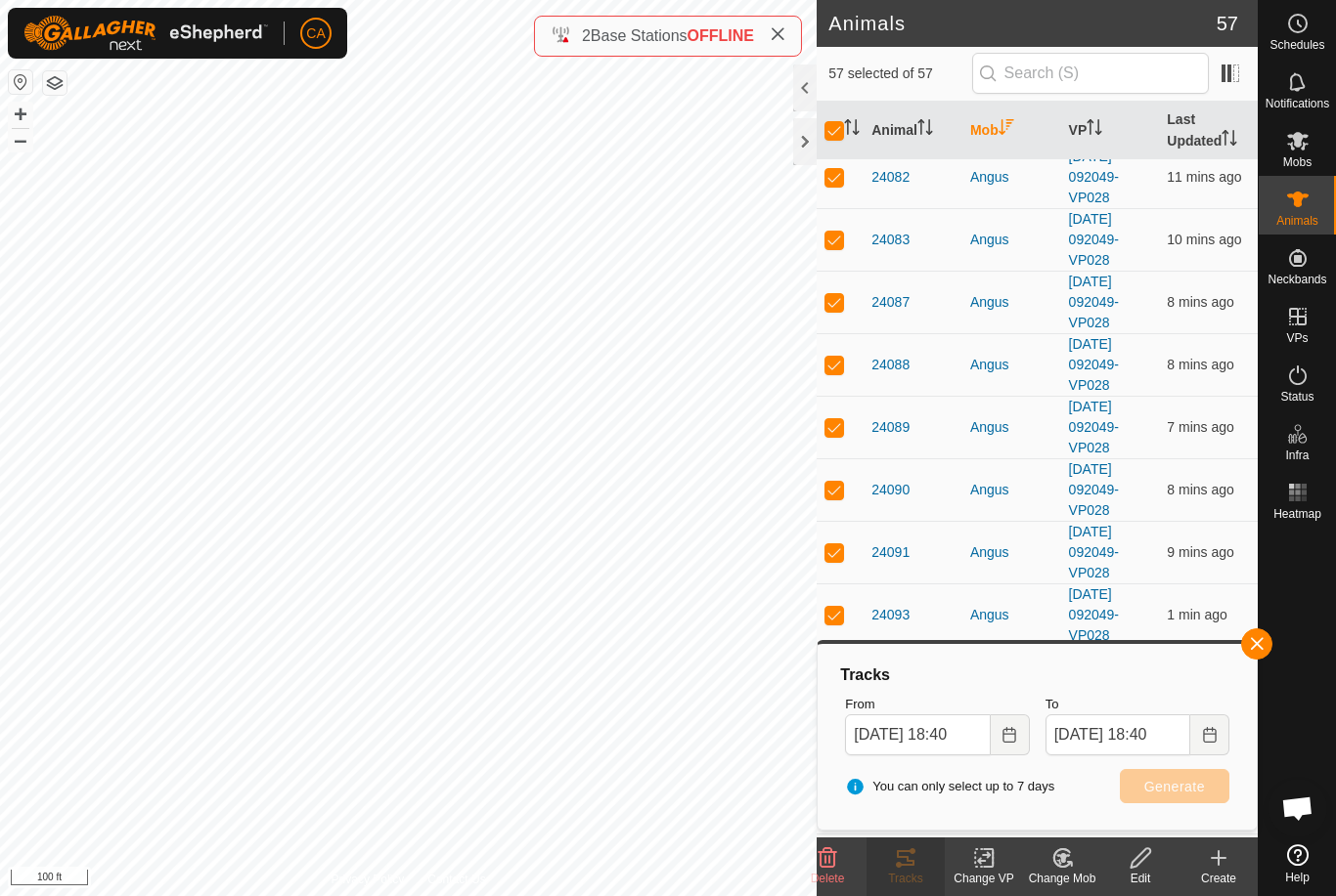
checkbox input "false"
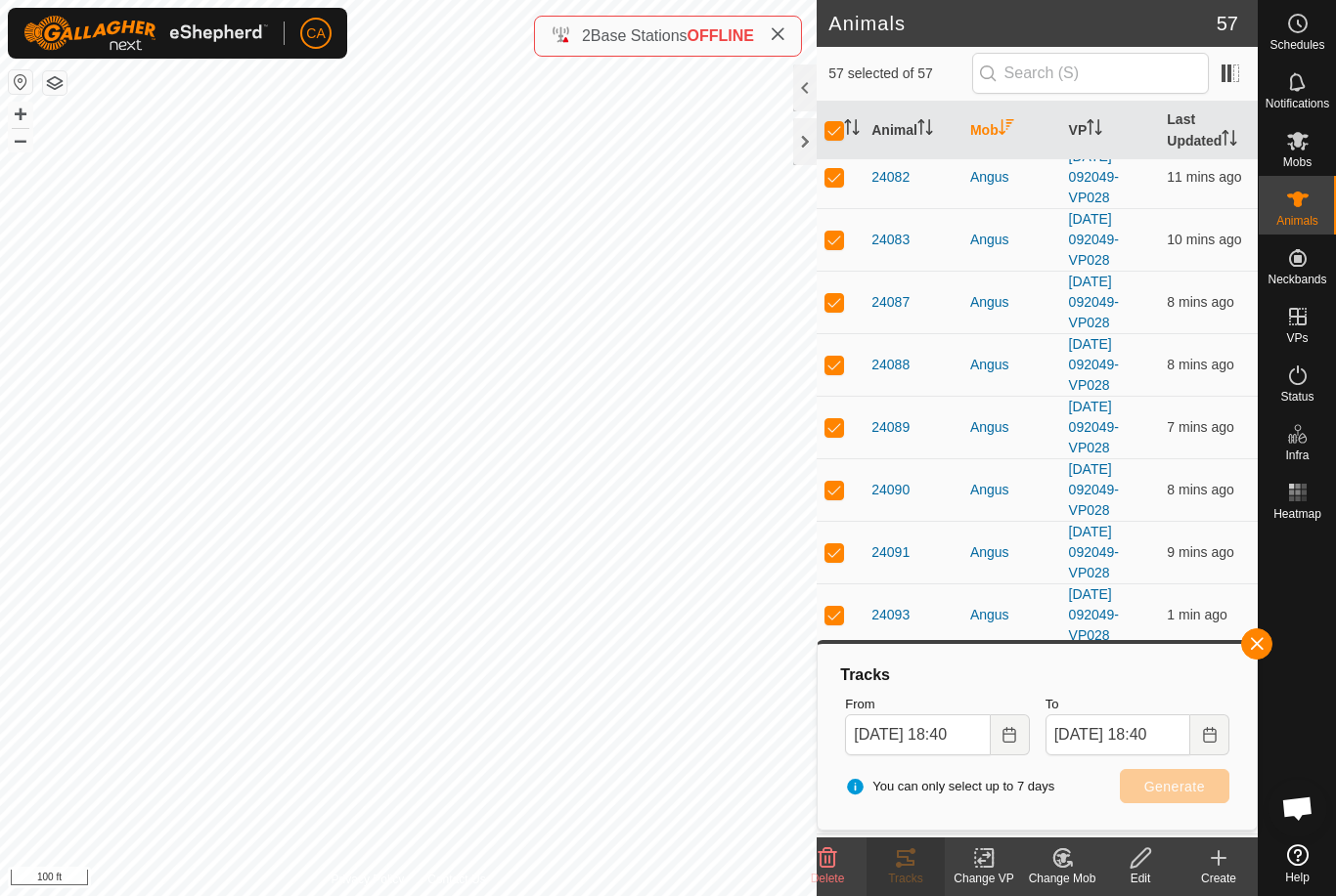
checkbox input "false"
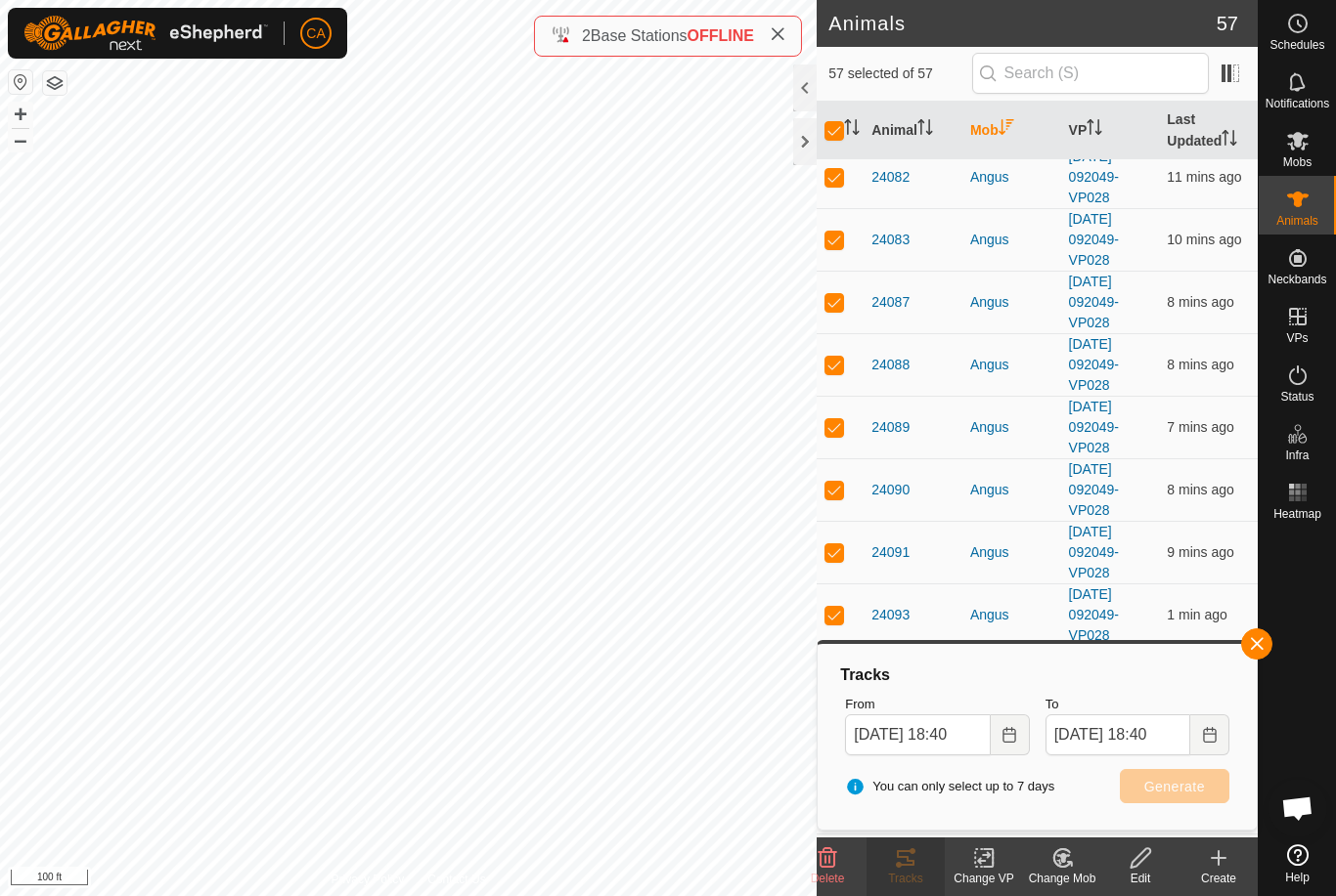
checkbox input "false"
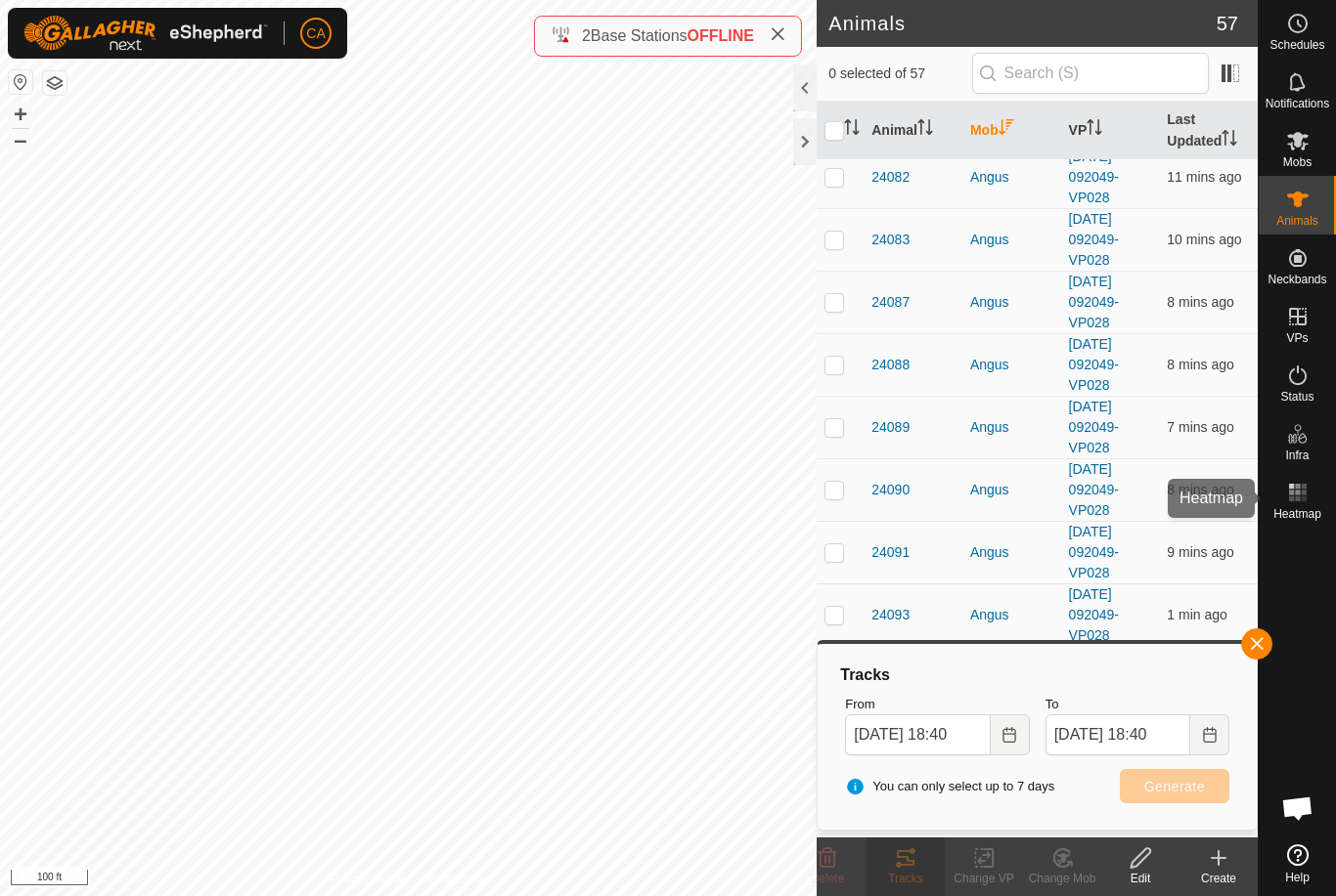
click at [1308, 481] on icon at bounding box center [1298, 493] width 24 height 24
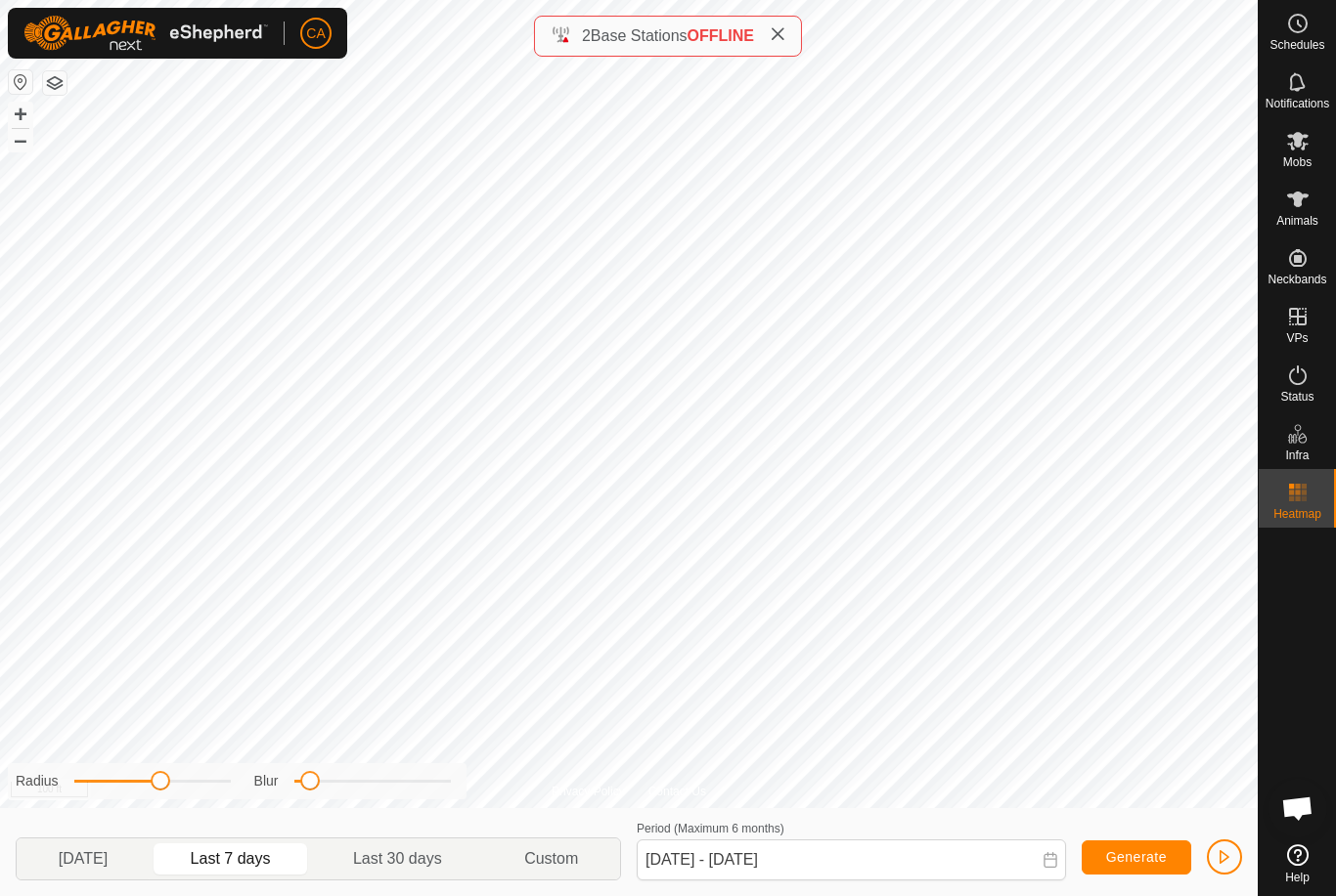
click at [102, 847] on span "[DATE]" at bounding box center [82, 860] width 123 height 31
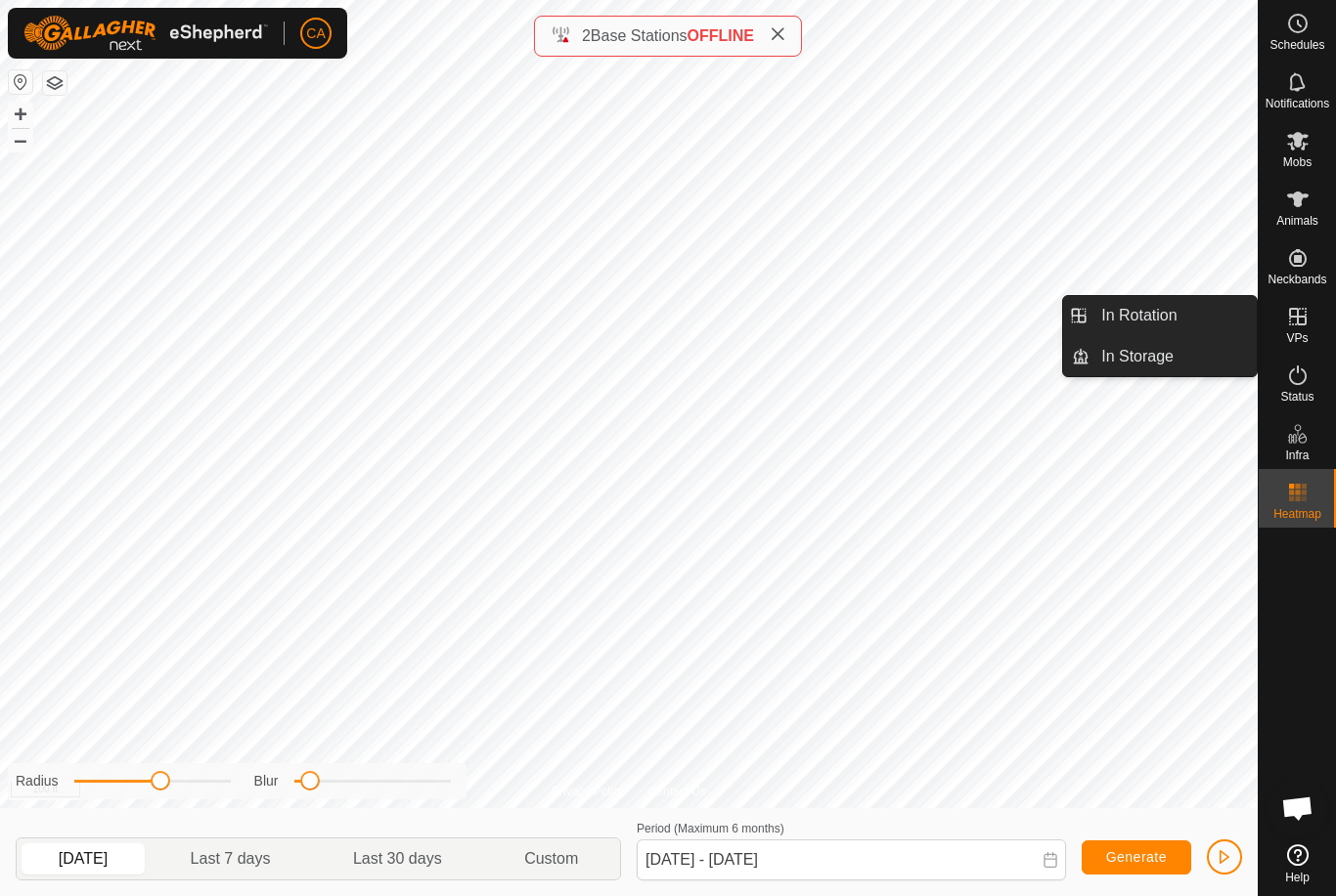
click at [1174, 318] on span "In Rotation" at bounding box center [1138, 316] width 76 height 24
